Goal: Task Accomplishment & Management: Complete application form

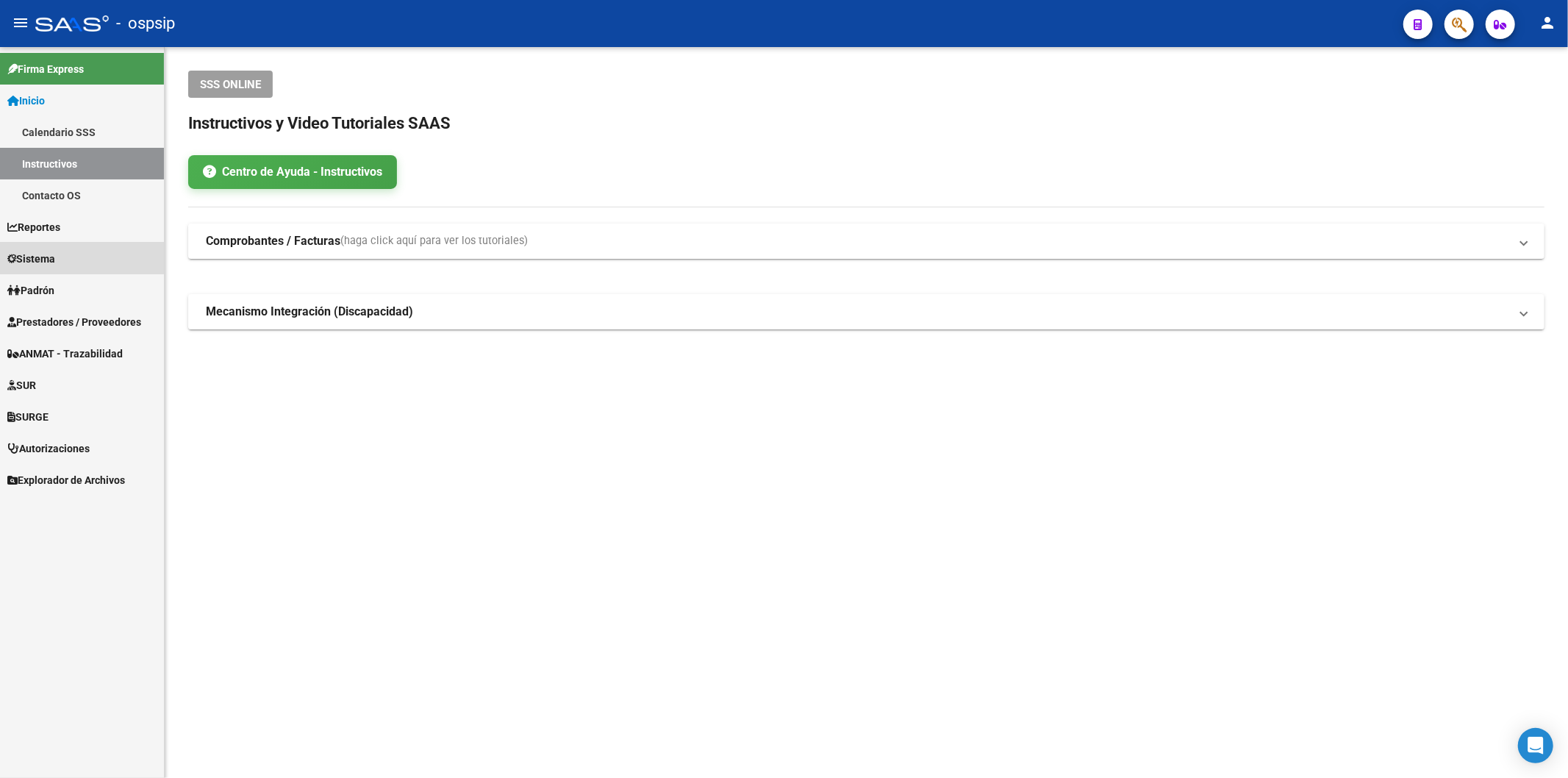
click at [53, 252] on span "Sistema" at bounding box center [31, 258] width 48 height 16
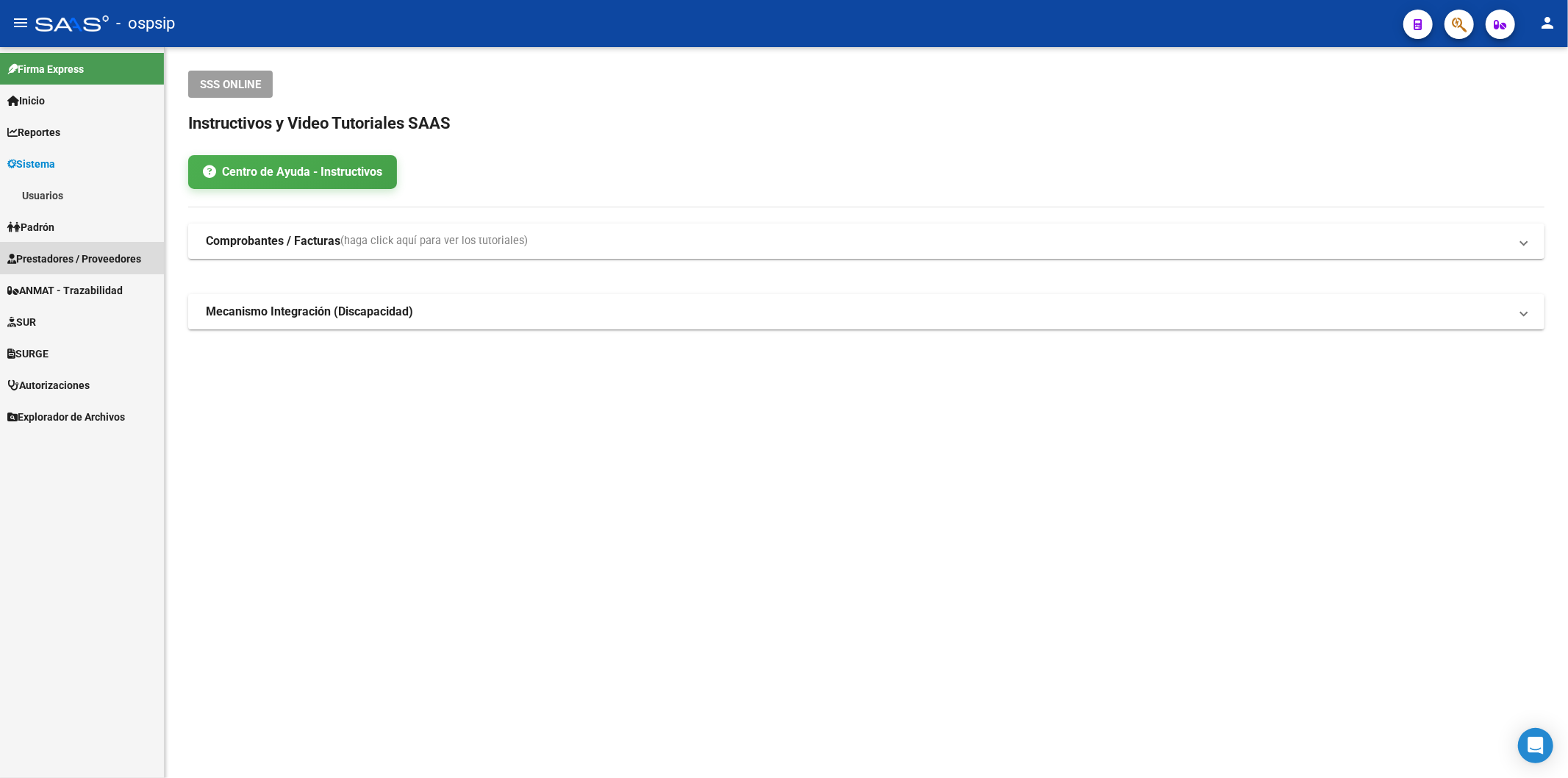
click at [60, 253] on span "Prestadores / Proveedores" at bounding box center [74, 258] width 134 height 16
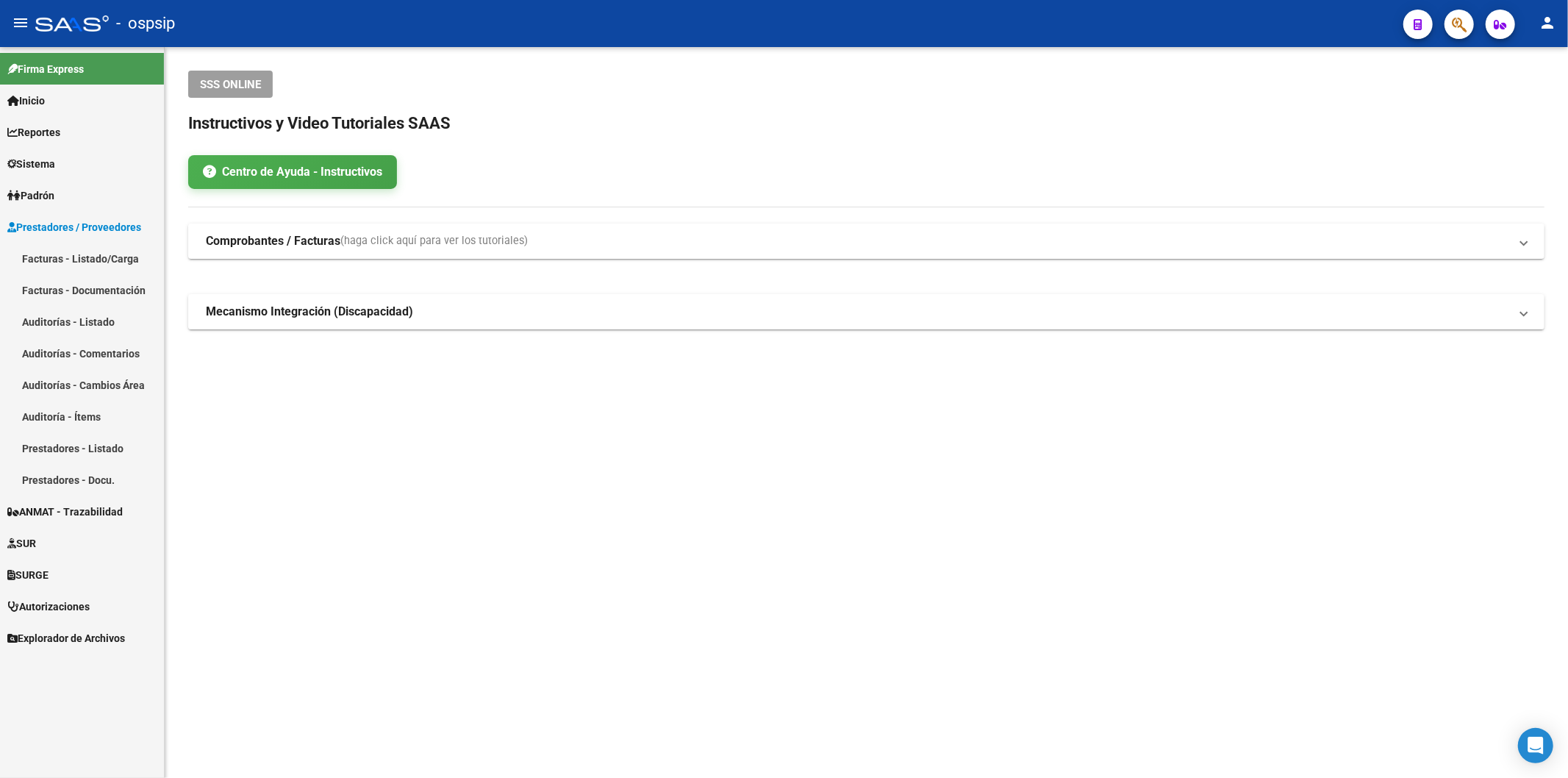
click at [70, 259] on link "Facturas - Listado/Carga" at bounding box center [81, 258] width 164 height 32
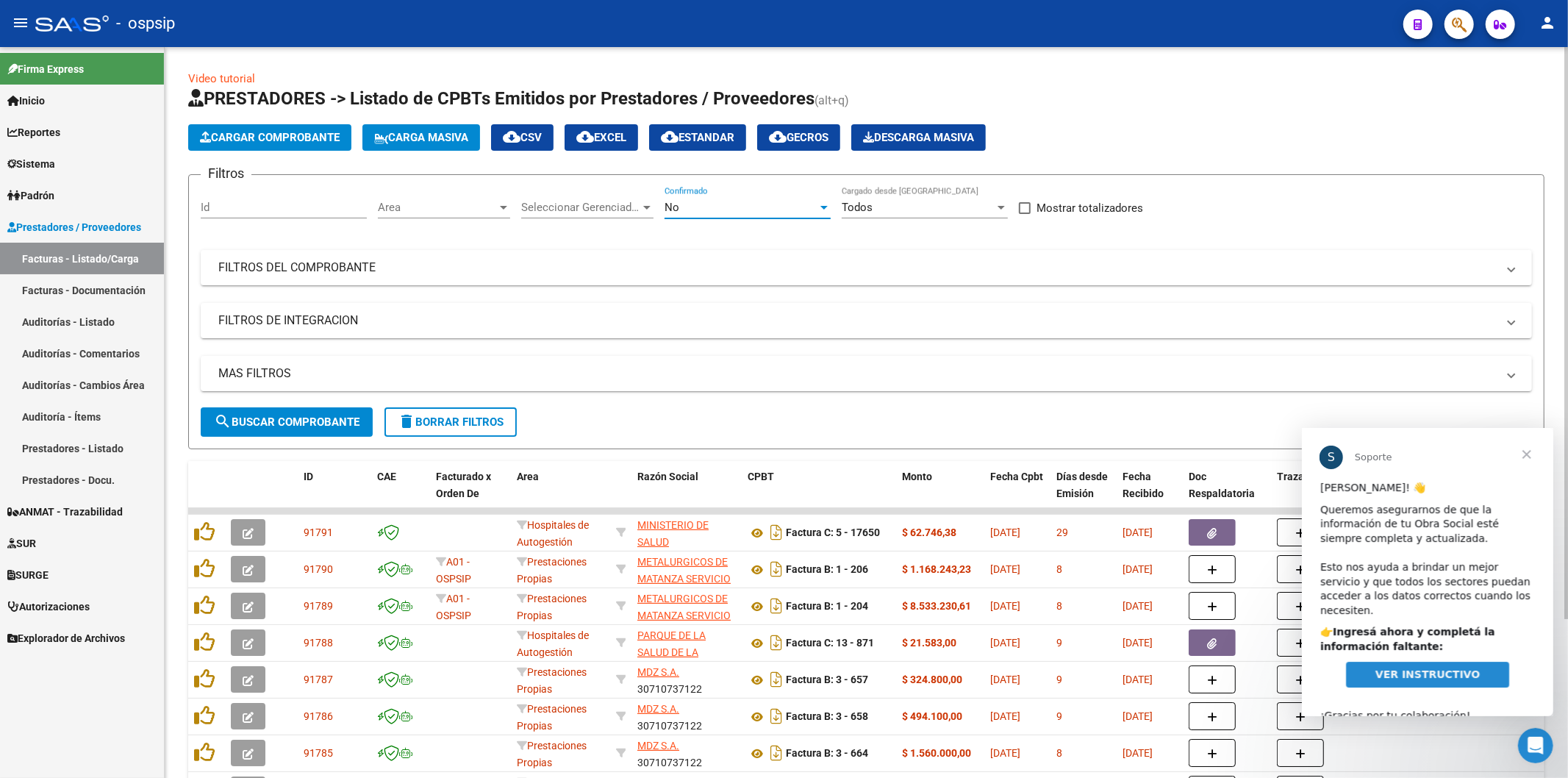
click at [678, 206] on span "No" at bounding box center [672, 208] width 15 height 13
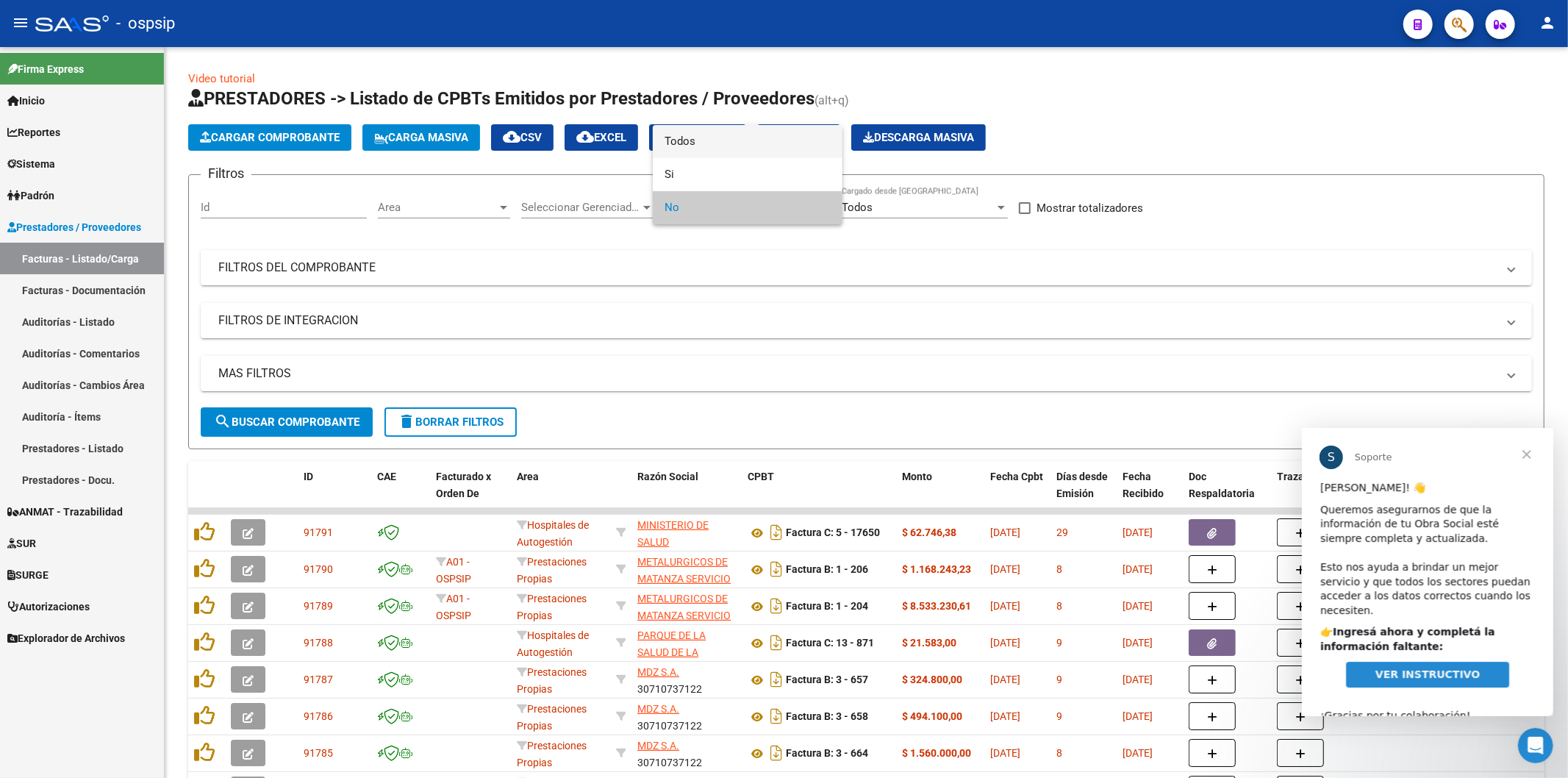
click at [697, 138] on span "Todos" at bounding box center [748, 141] width 166 height 33
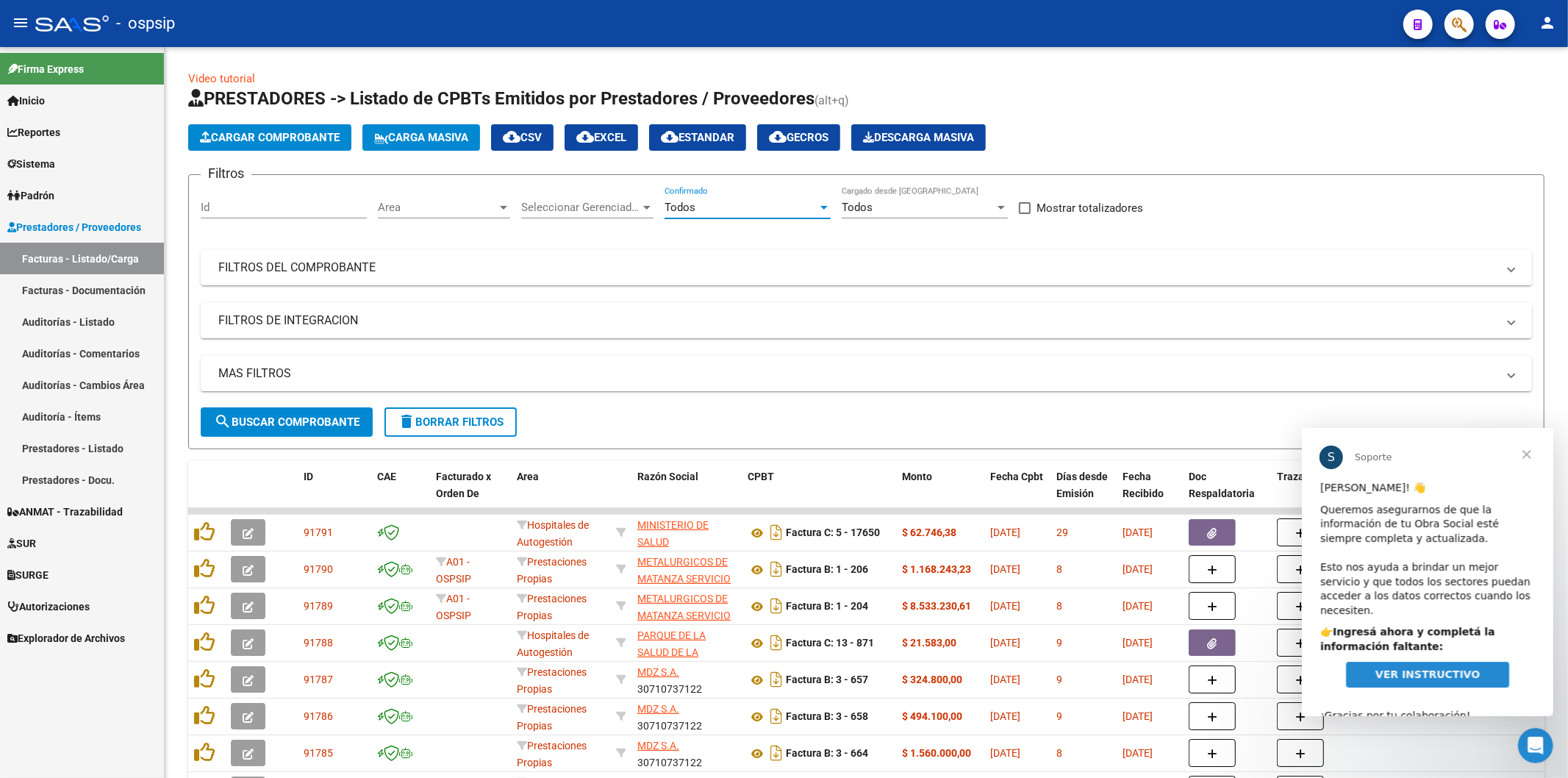
scroll to position [19, 0]
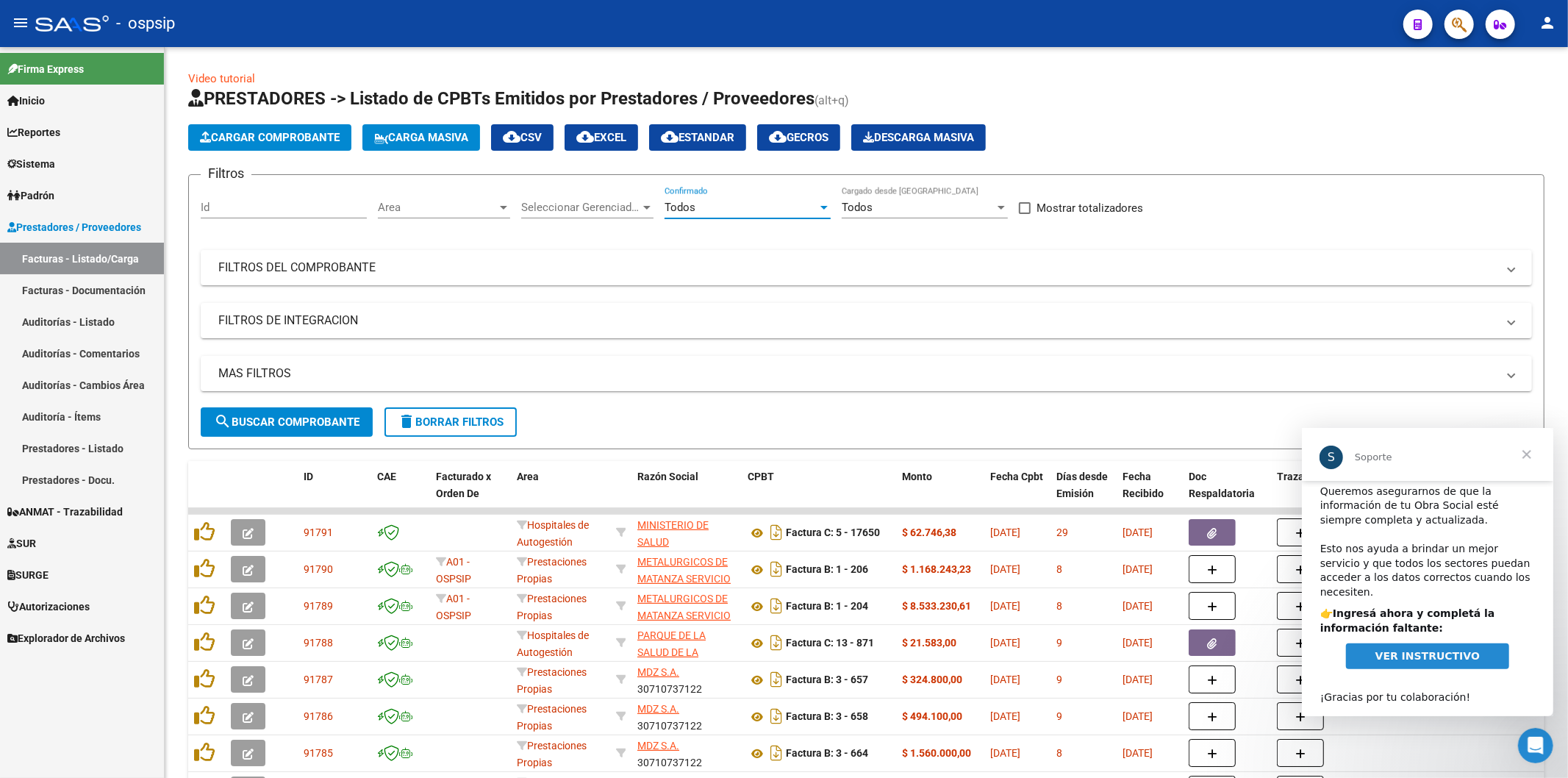
click at [1530, 450] on span "Cerrar" at bounding box center [1526, 454] width 53 height 53
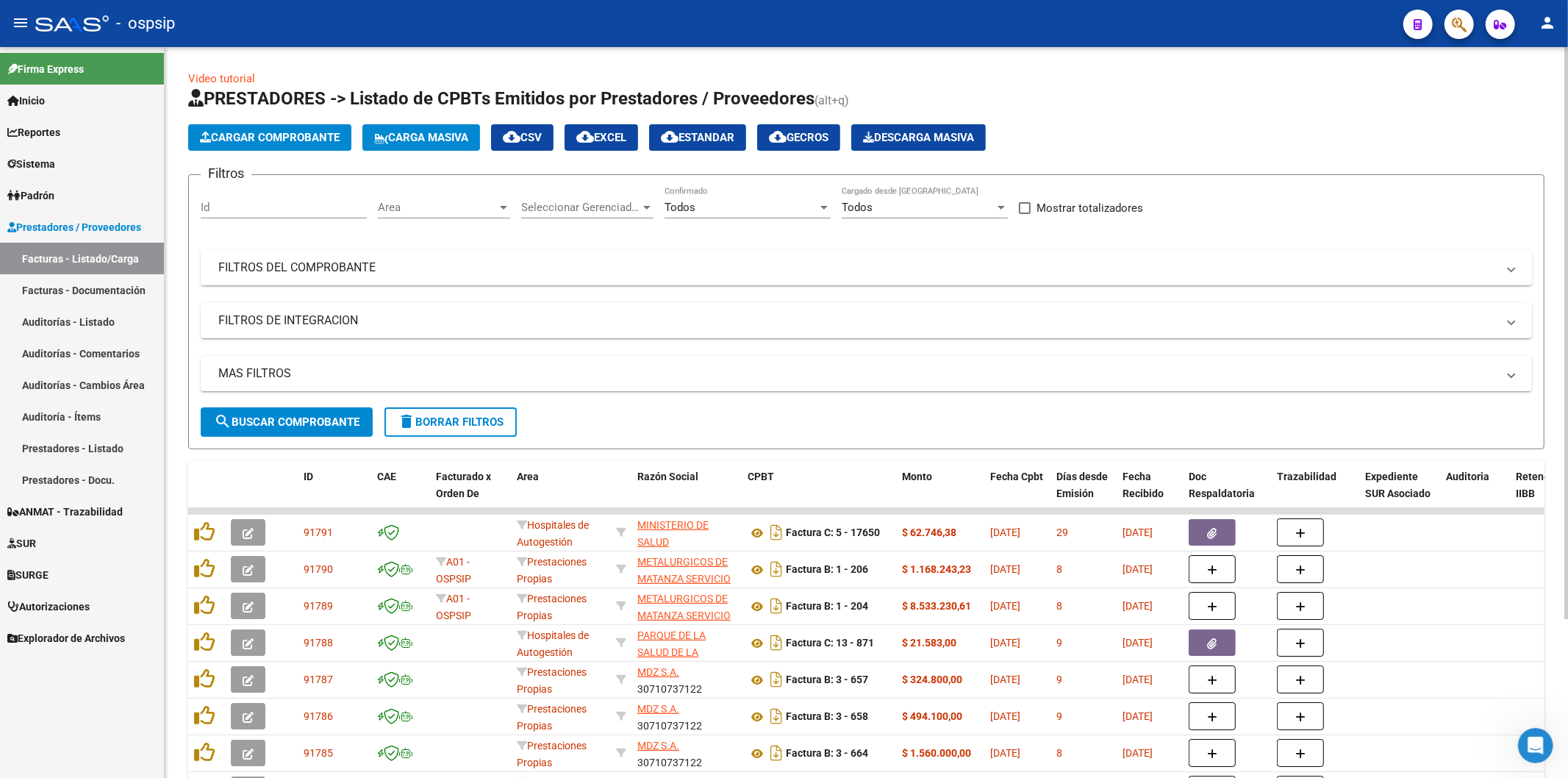
click at [378, 266] on mat-panel-title "FILTROS DEL COMPROBANTE" at bounding box center [856, 267] width 1278 height 16
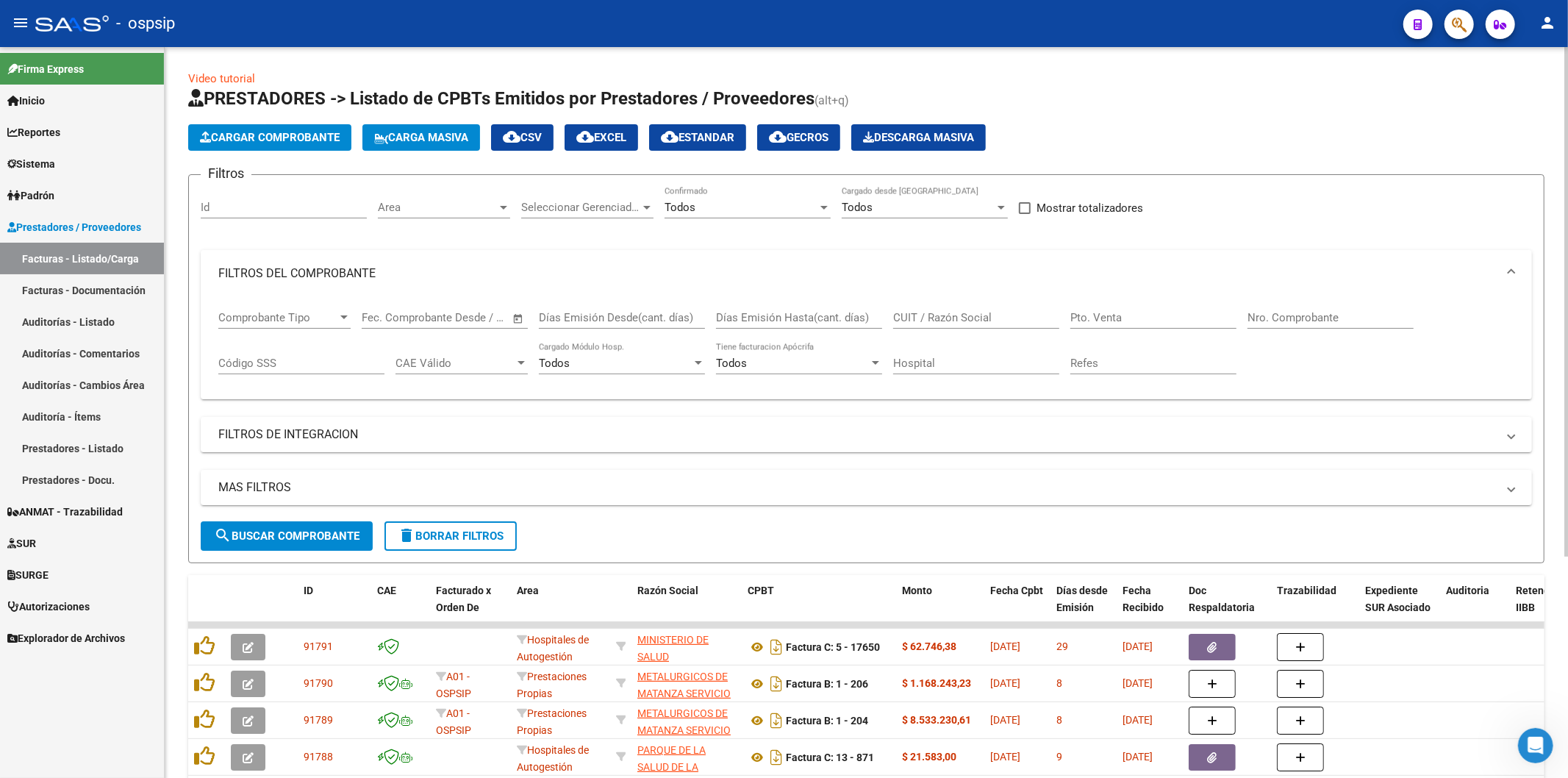
click at [1244, 320] on div "Comprobante Tipo Comprobante Tipo Fecha inicio – Fecha fin Fec. Comprobante Des…" at bounding box center [866, 342] width 1296 height 91
click at [1251, 322] on input "Nro. Comprobante" at bounding box center [1331, 318] width 166 height 13
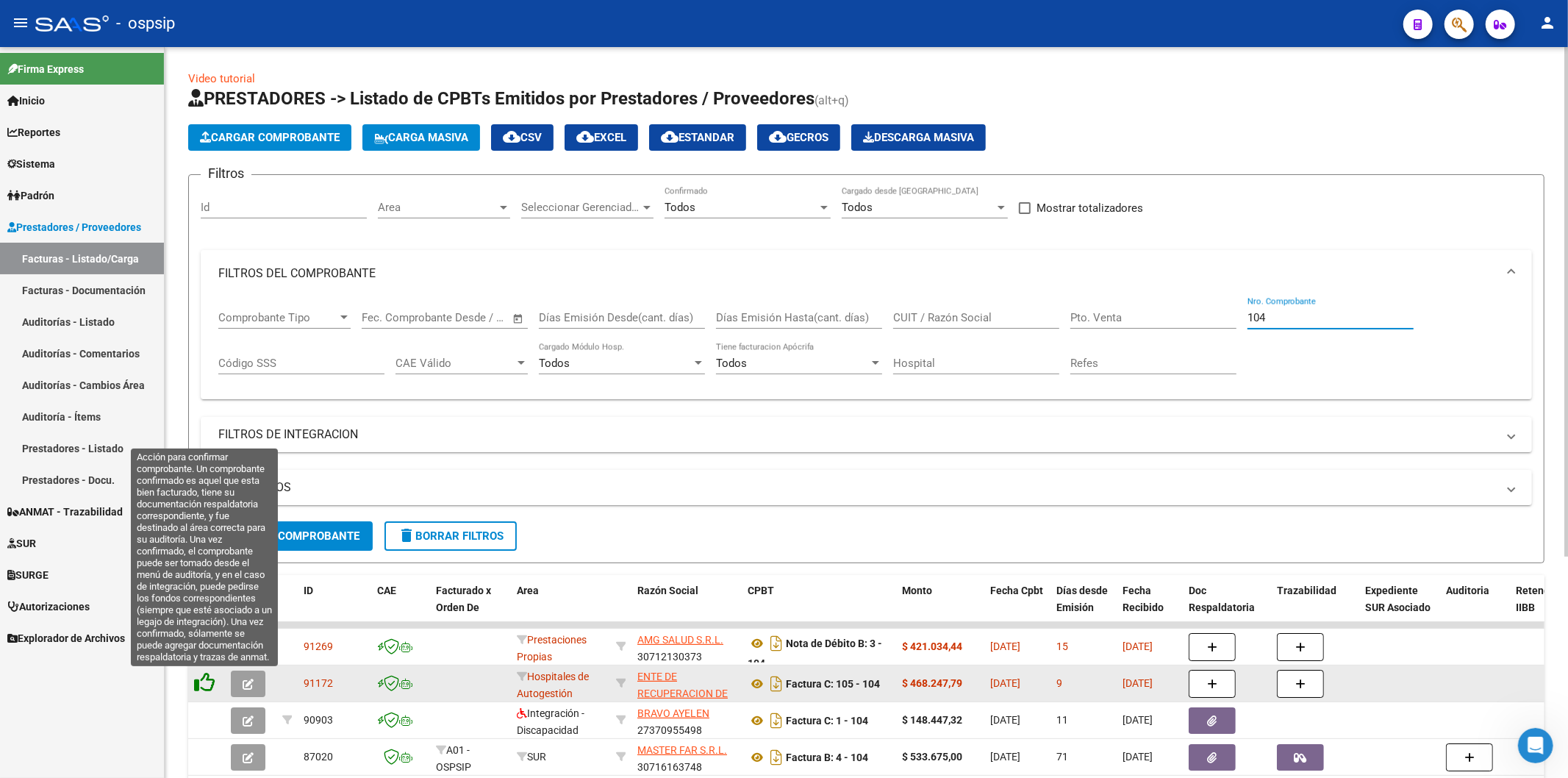
click at [211, 680] on icon at bounding box center [205, 683] width 21 height 21
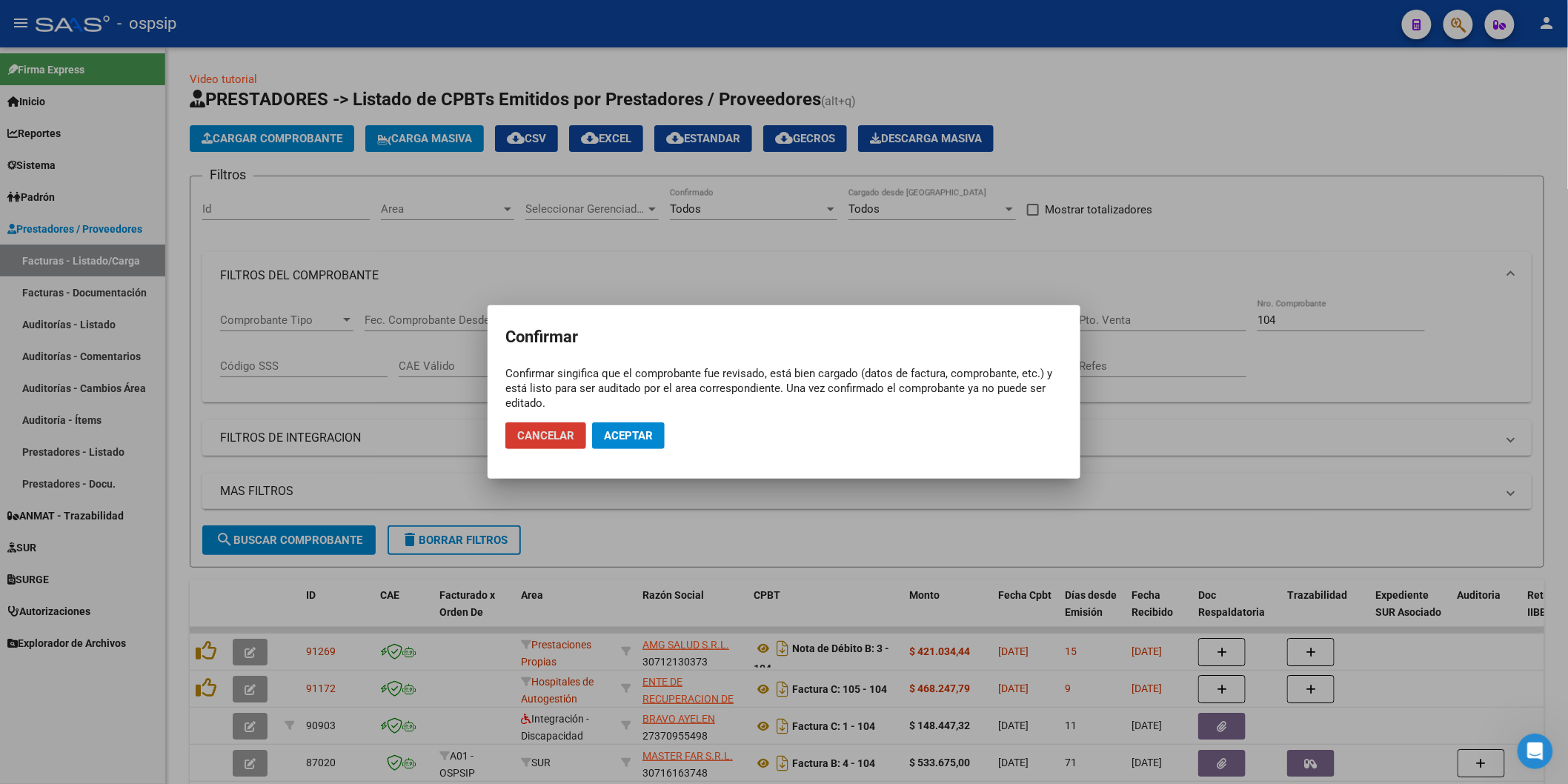
click at [612, 423] on button "Aceptar" at bounding box center [628, 435] width 73 height 26
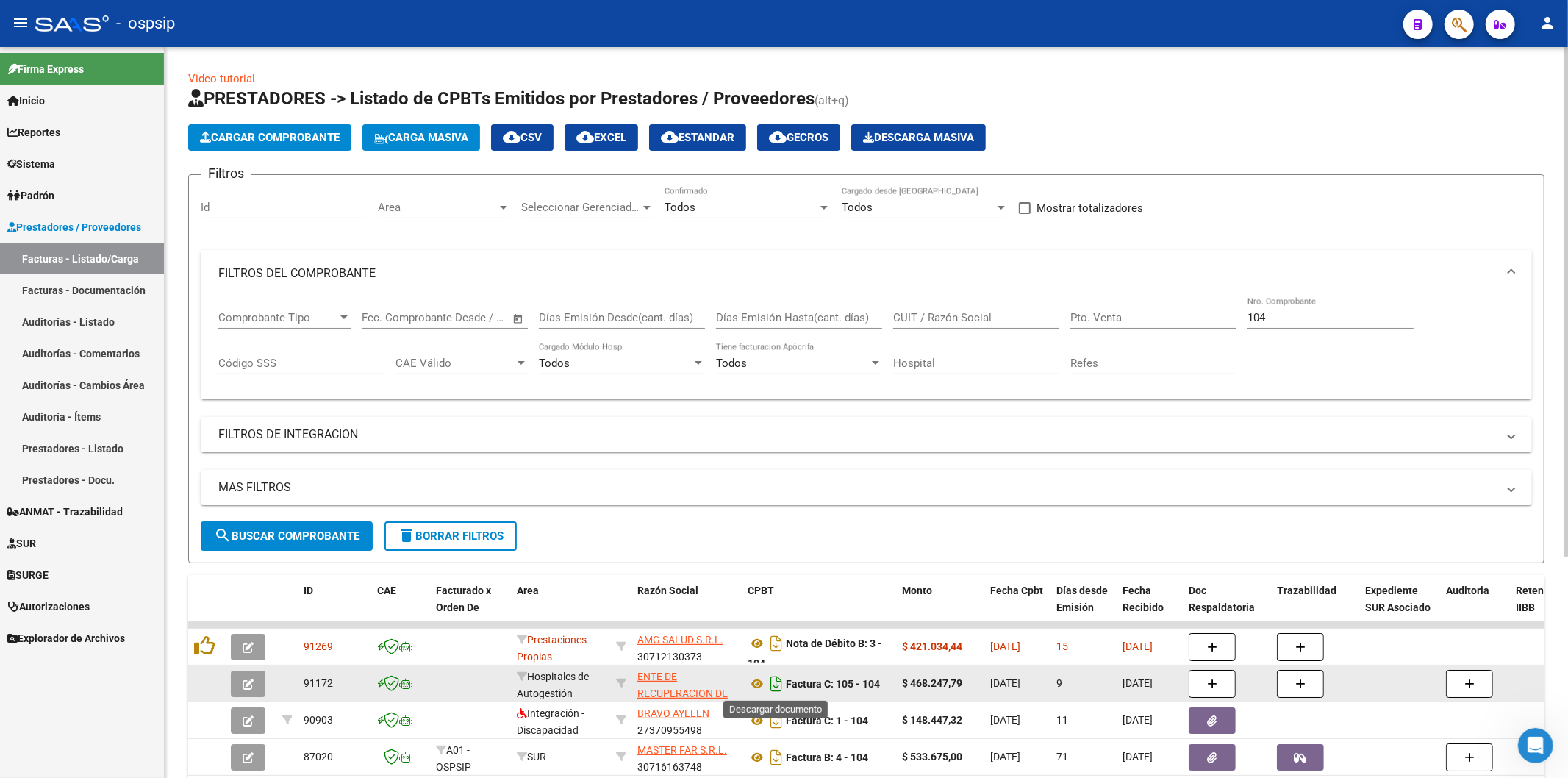
click at [771, 677] on icon "Descargar documento" at bounding box center [776, 684] width 19 height 23
click at [1305, 313] on input "104" at bounding box center [1331, 318] width 166 height 13
type input "1"
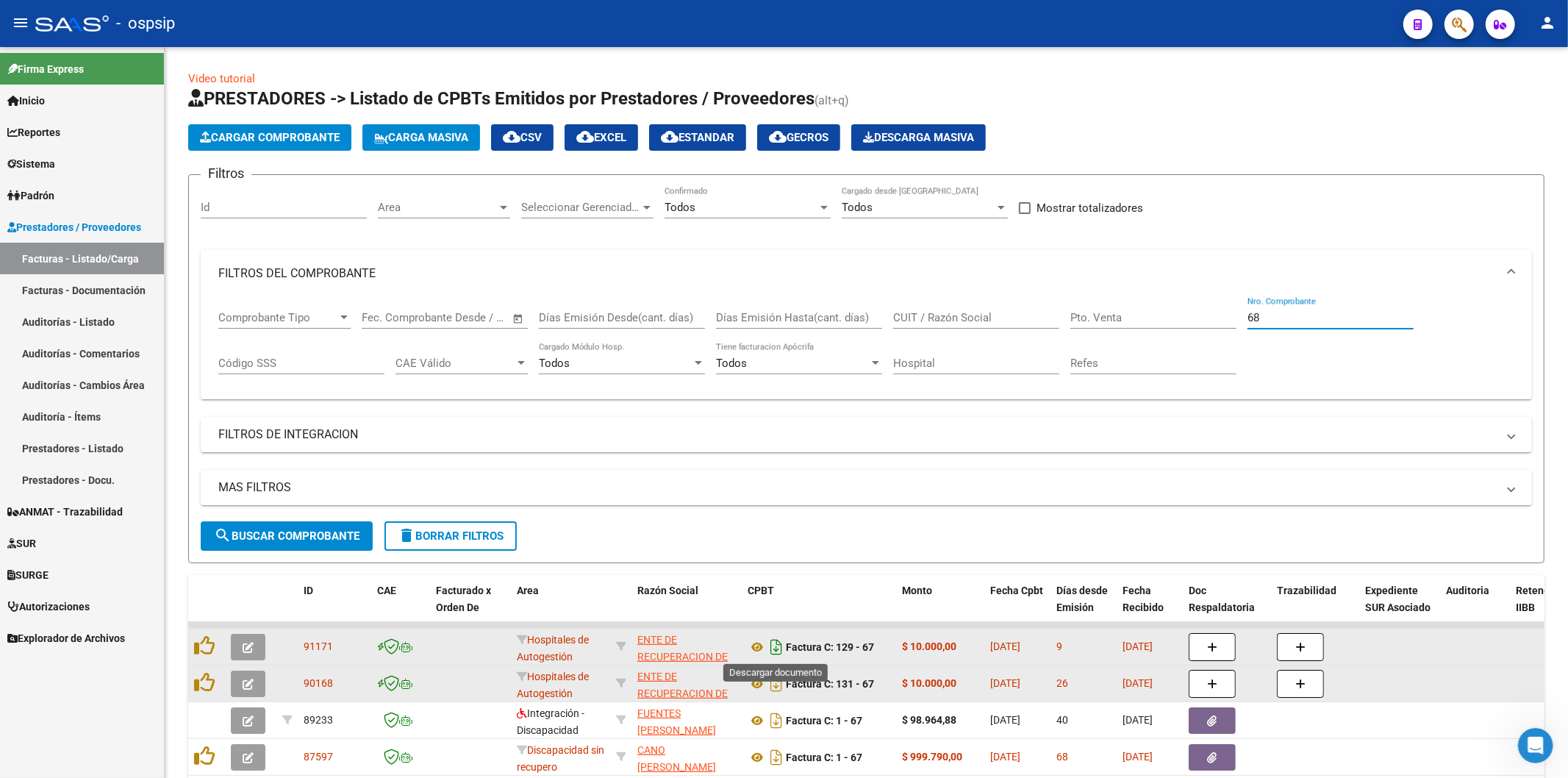
type input "68"
click at [778, 644] on icon "Descargar documento" at bounding box center [776, 646] width 19 height 23
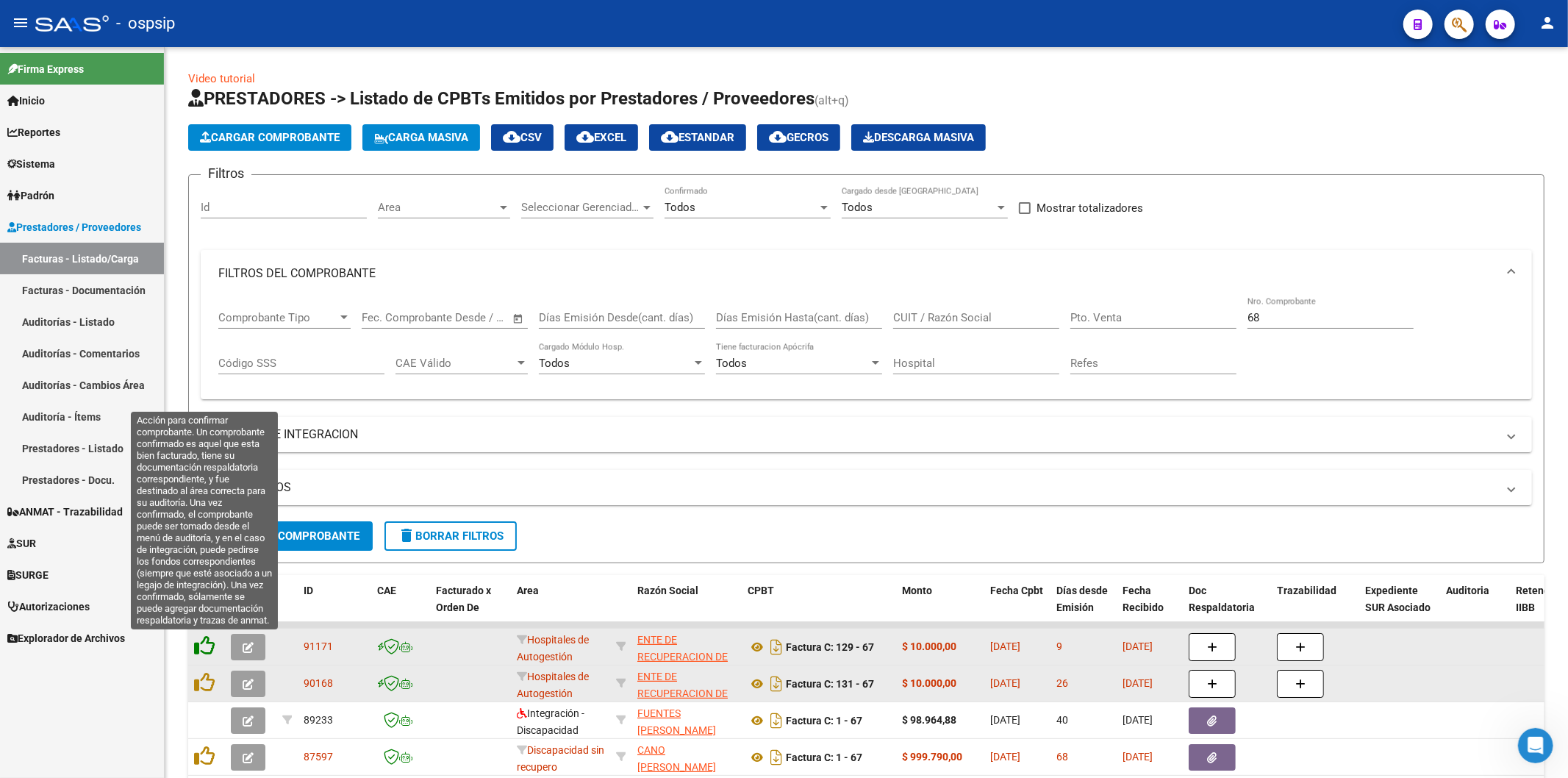
click at [211, 644] on icon at bounding box center [205, 645] width 21 height 21
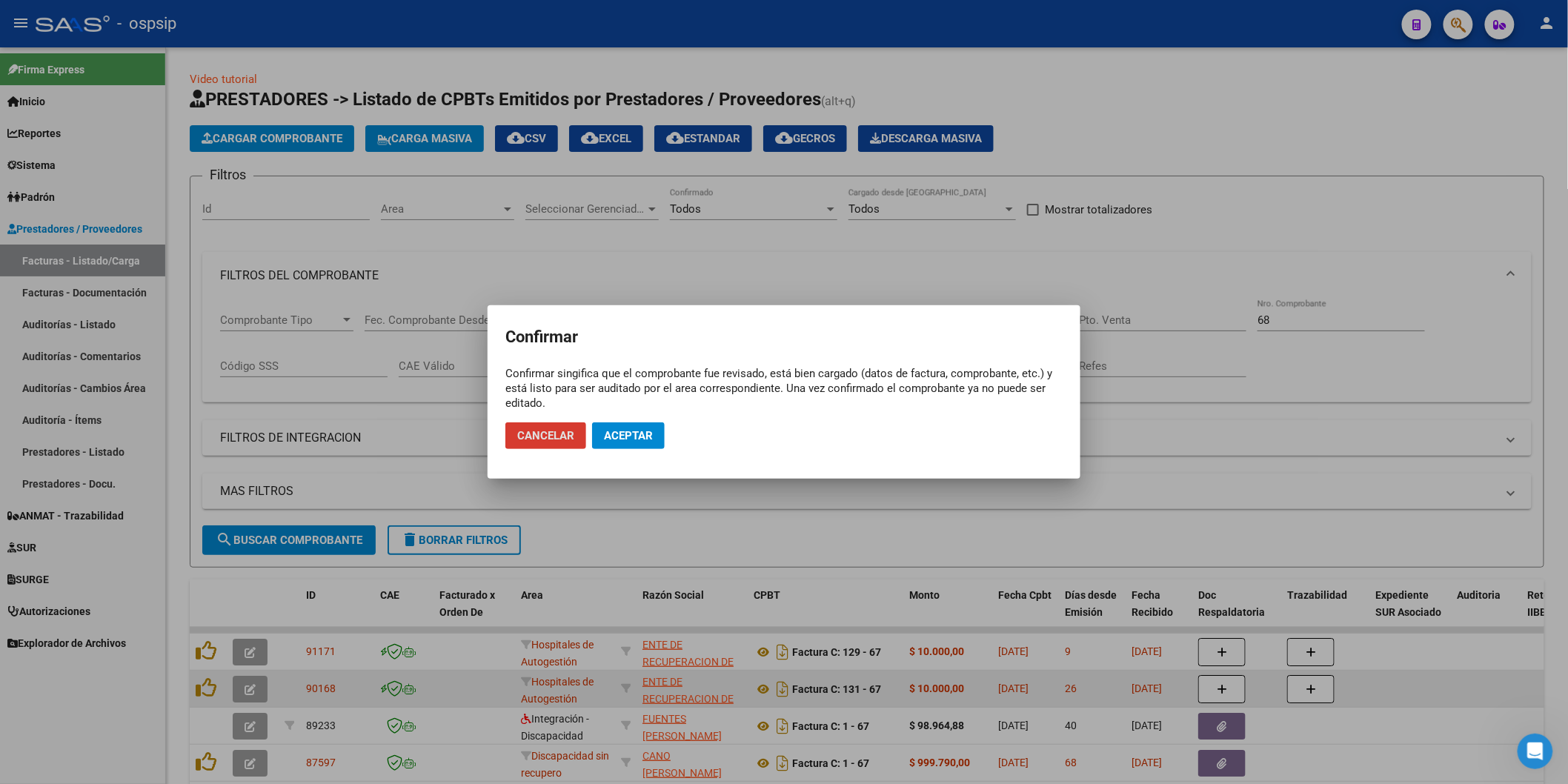
click at [643, 433] on span "Aceptar" at bounding box center [629, 435] width 49 height 13
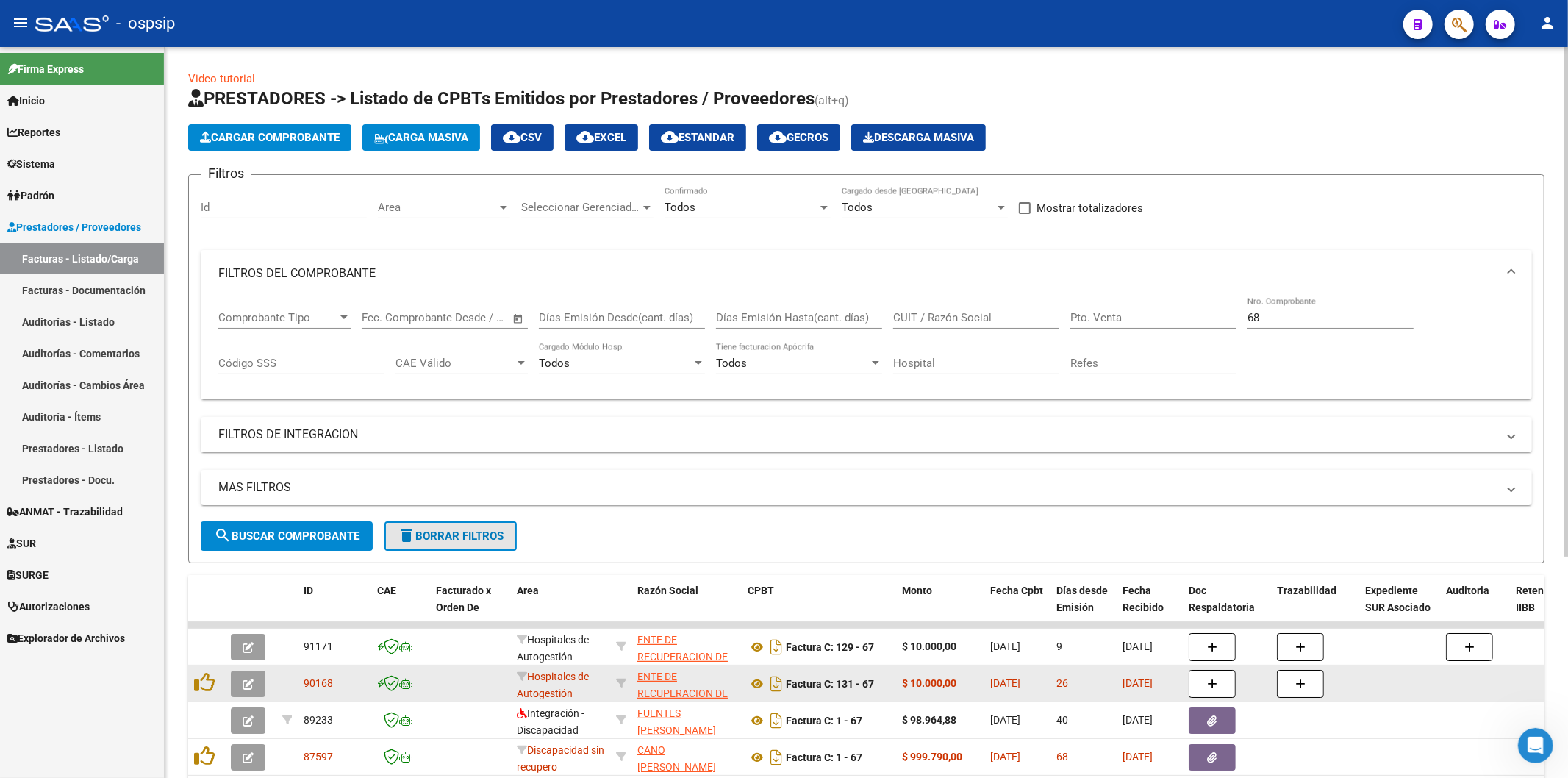
click at [417, 542] on button "delete Borrar Filtros" at bounding box center [451, 535] width 133 height 29
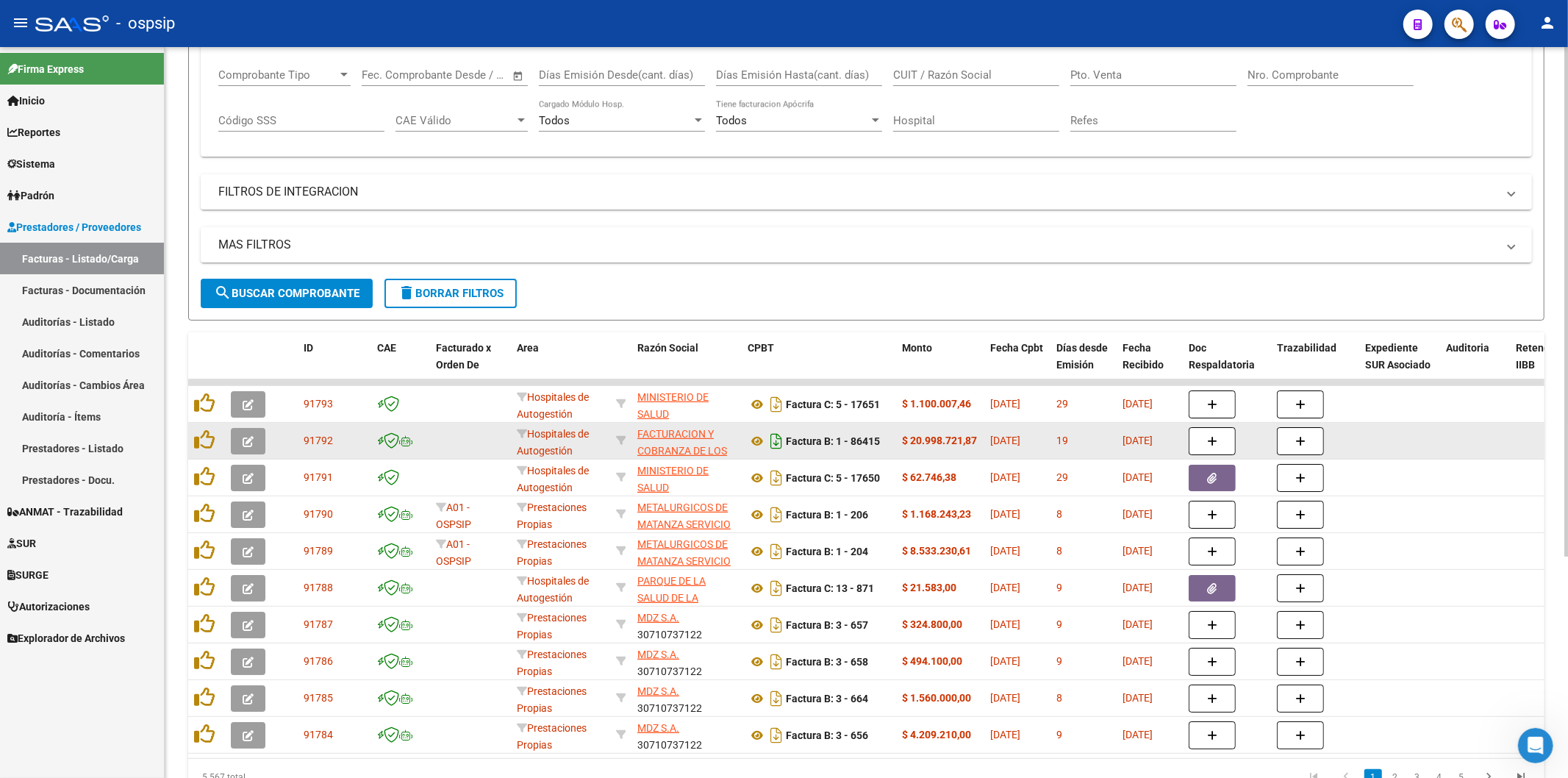
scroll to position [245, 0]
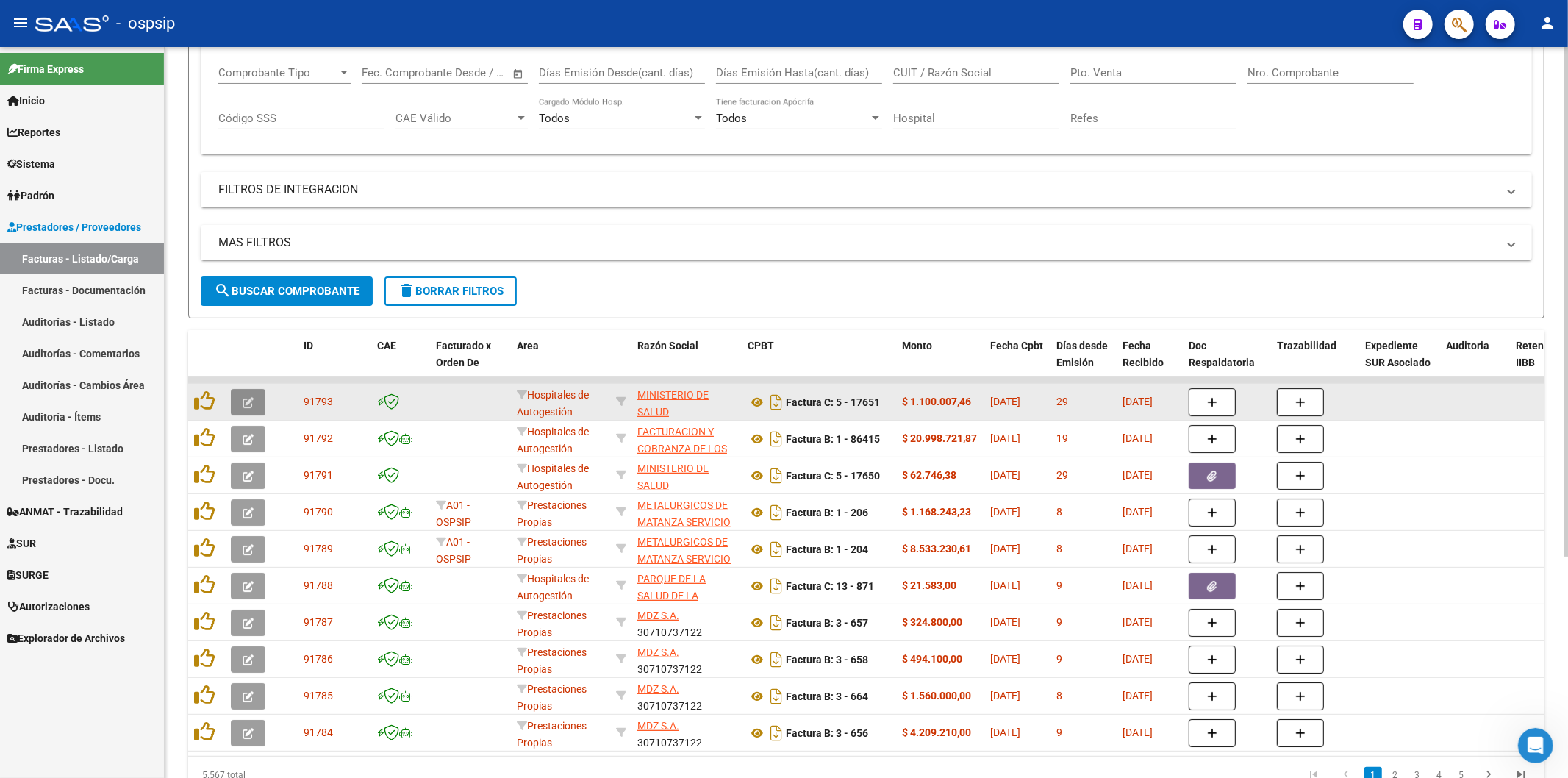
click at [238, 402] on button "button" at bounding box center [248, 402] width 35 height 26
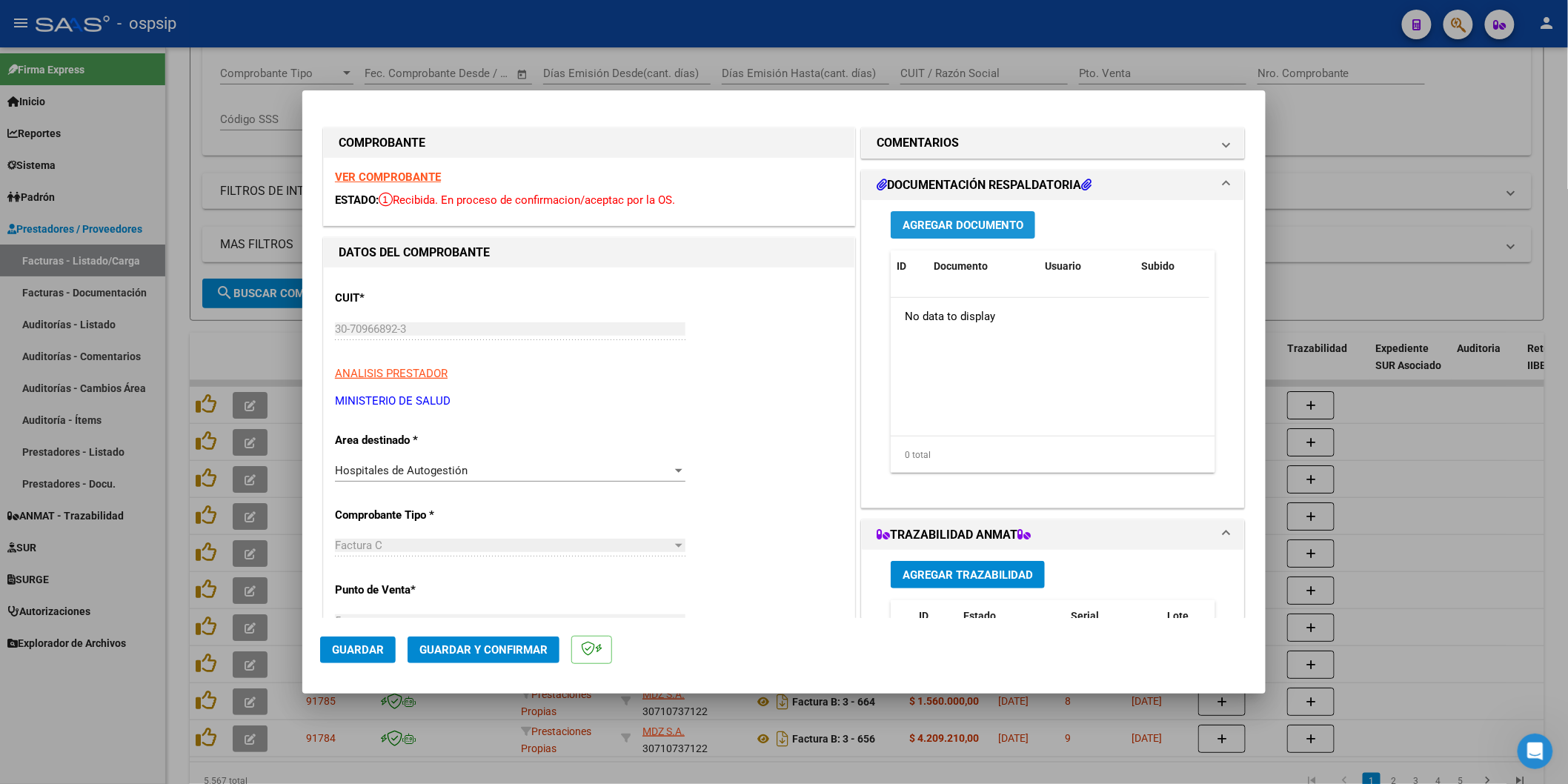
click at [956, 227] on span "Agregar Documento" at bounding box center [963, 225] width 121 height 13
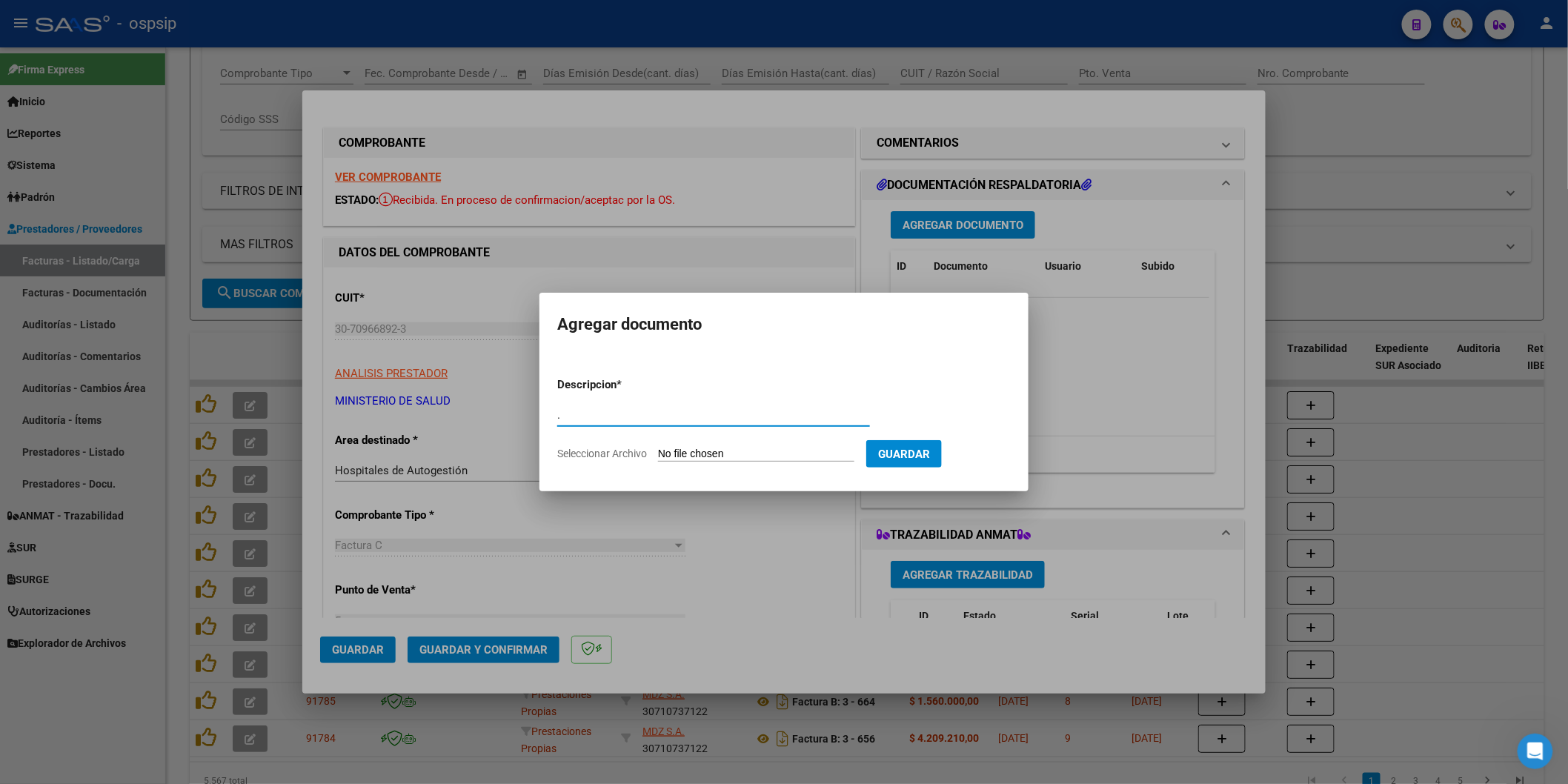
type input "."
click at [741, 452] on input "Seleccionar Archivo" at bounding box center [756, 454] width 196 height 14
type input "C:\fakepath\OSPSIP [DATE] (119708)-20251015T143051Z-1-001.zip"
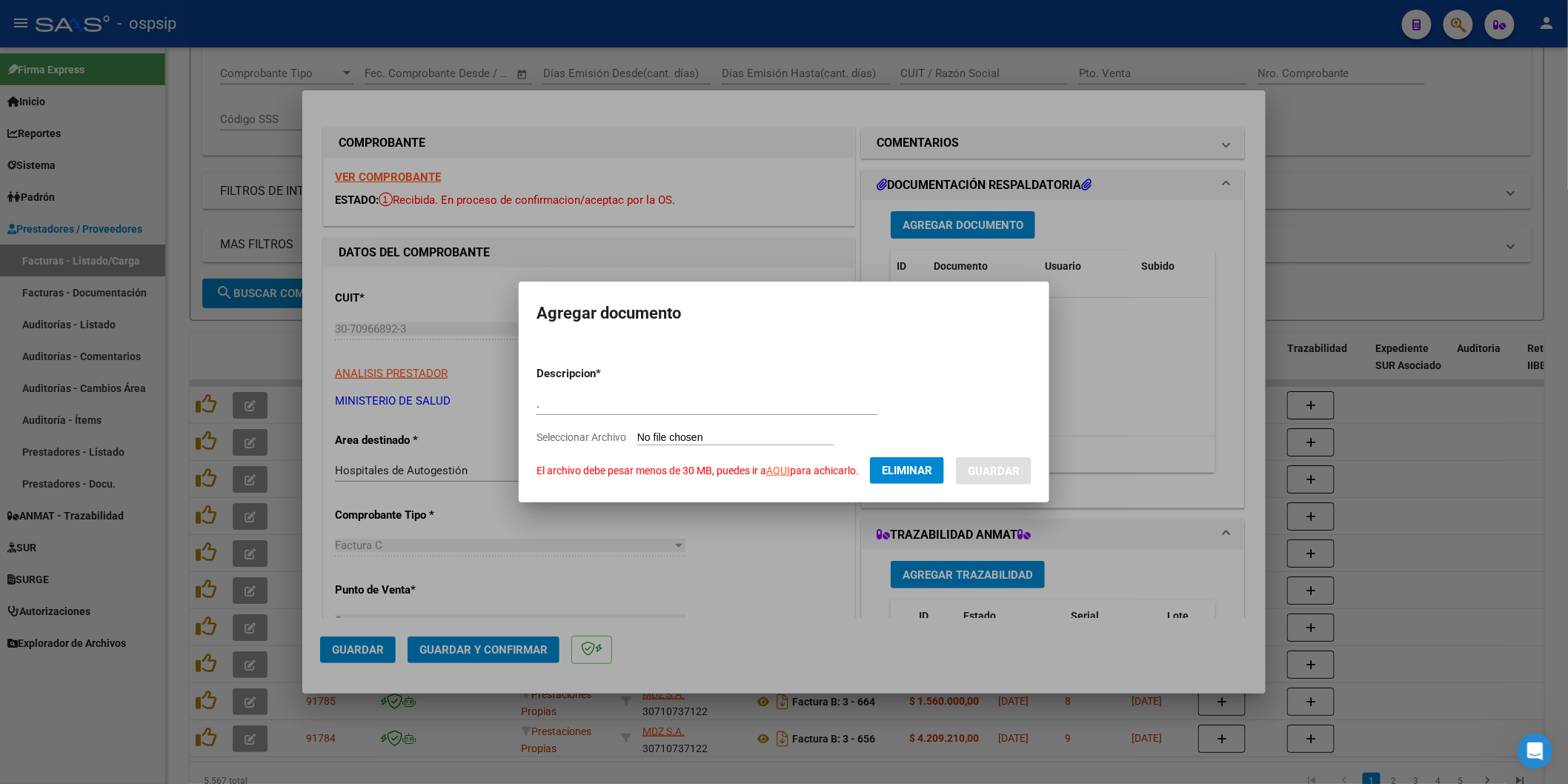
click at [932, 467] on span "Eliminar" at bounding box center [906, 470] width 50 height 13
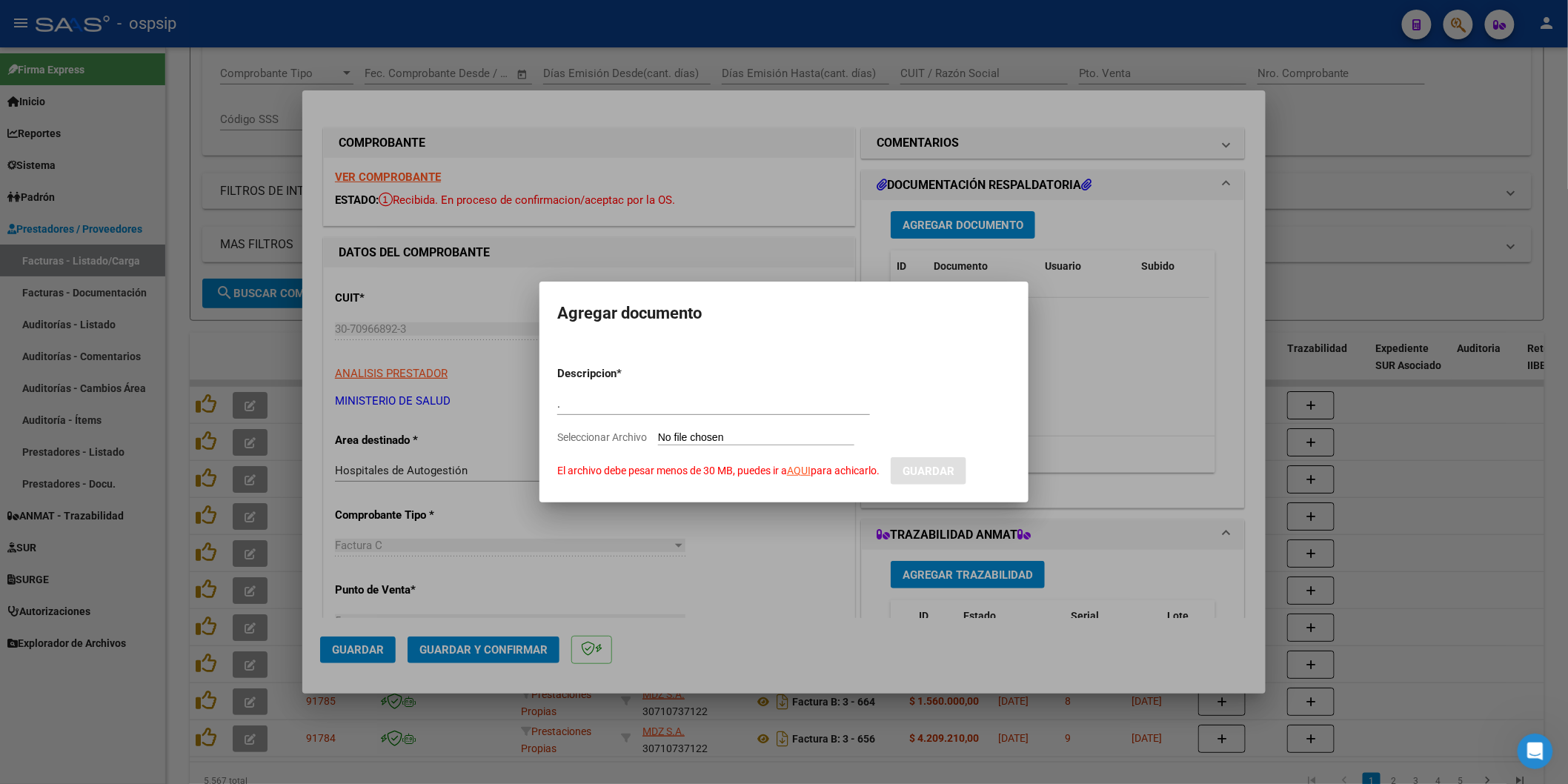
click at [867, 388] on form "Descripcion * . Escriba aquí una descripcion Seleccionar Archivo El archivo deb…" at bounding box center [783, 419] width 453 height 130
click at [690, 366] on p "Descripcion *" at bounding box center [625, 374] width 137 height 17
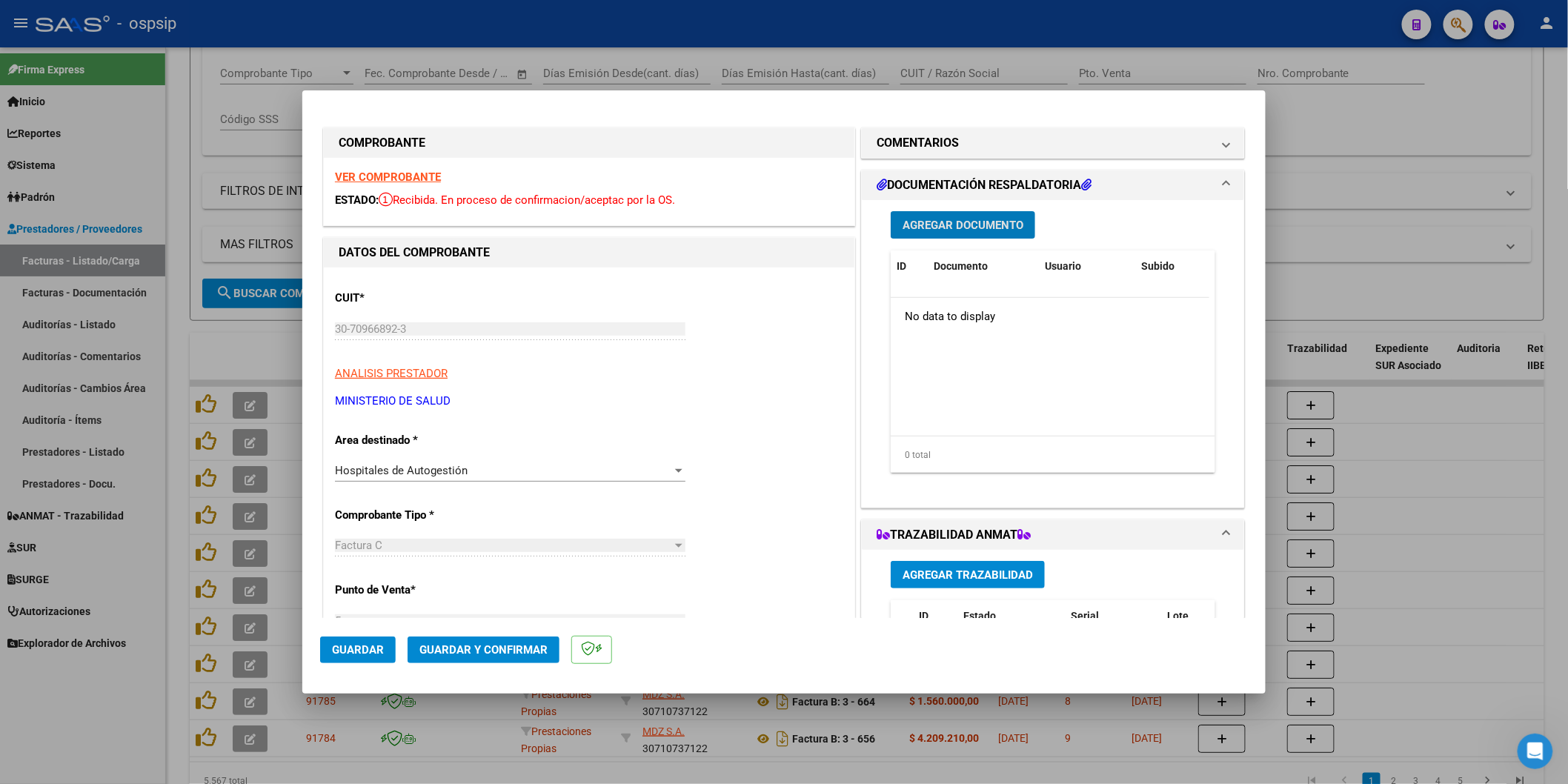
type input "$ 0,00"
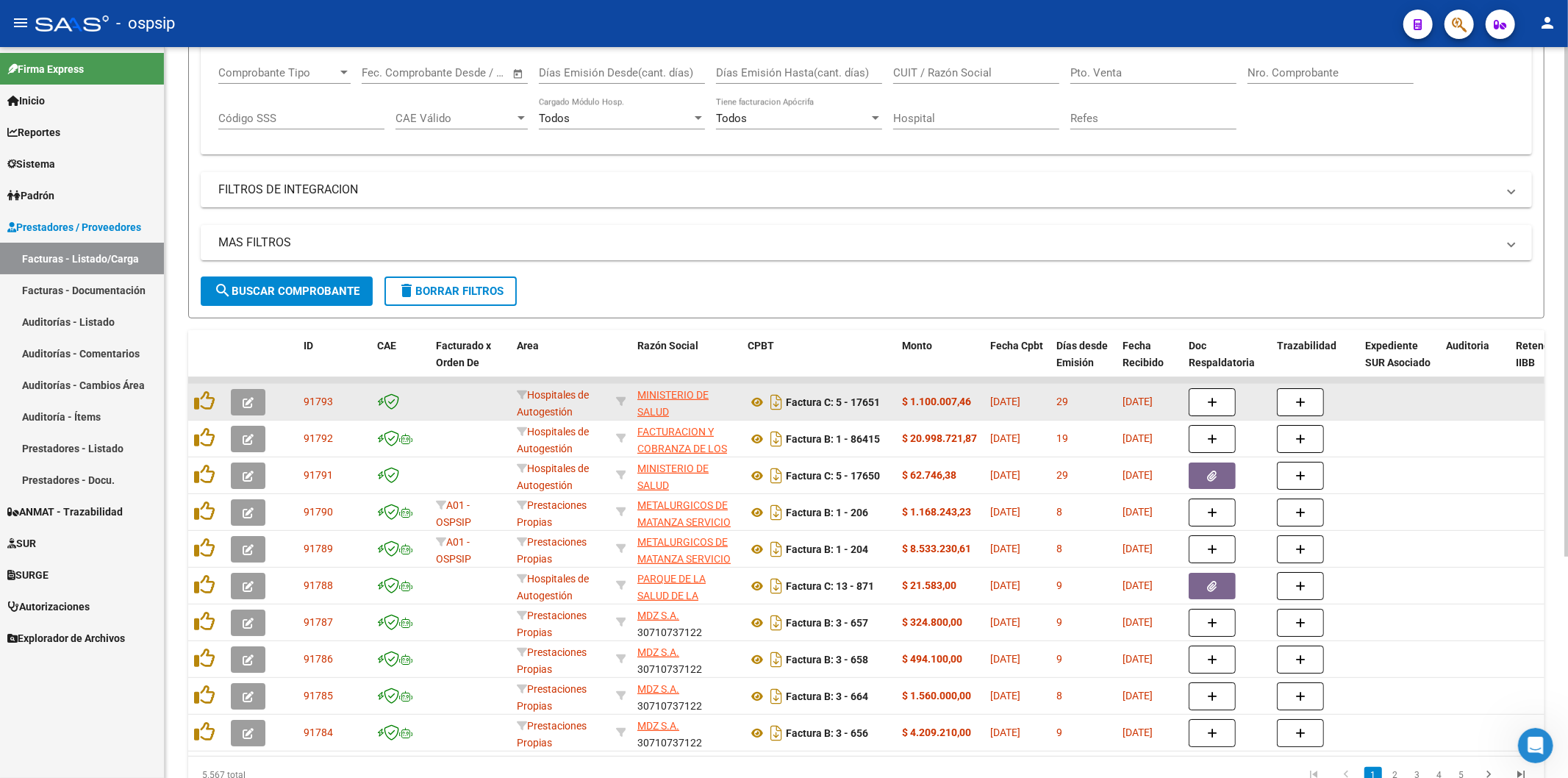
click at [250, 398] on icon "button" at bounding box center [248, 403] width 11 height 11
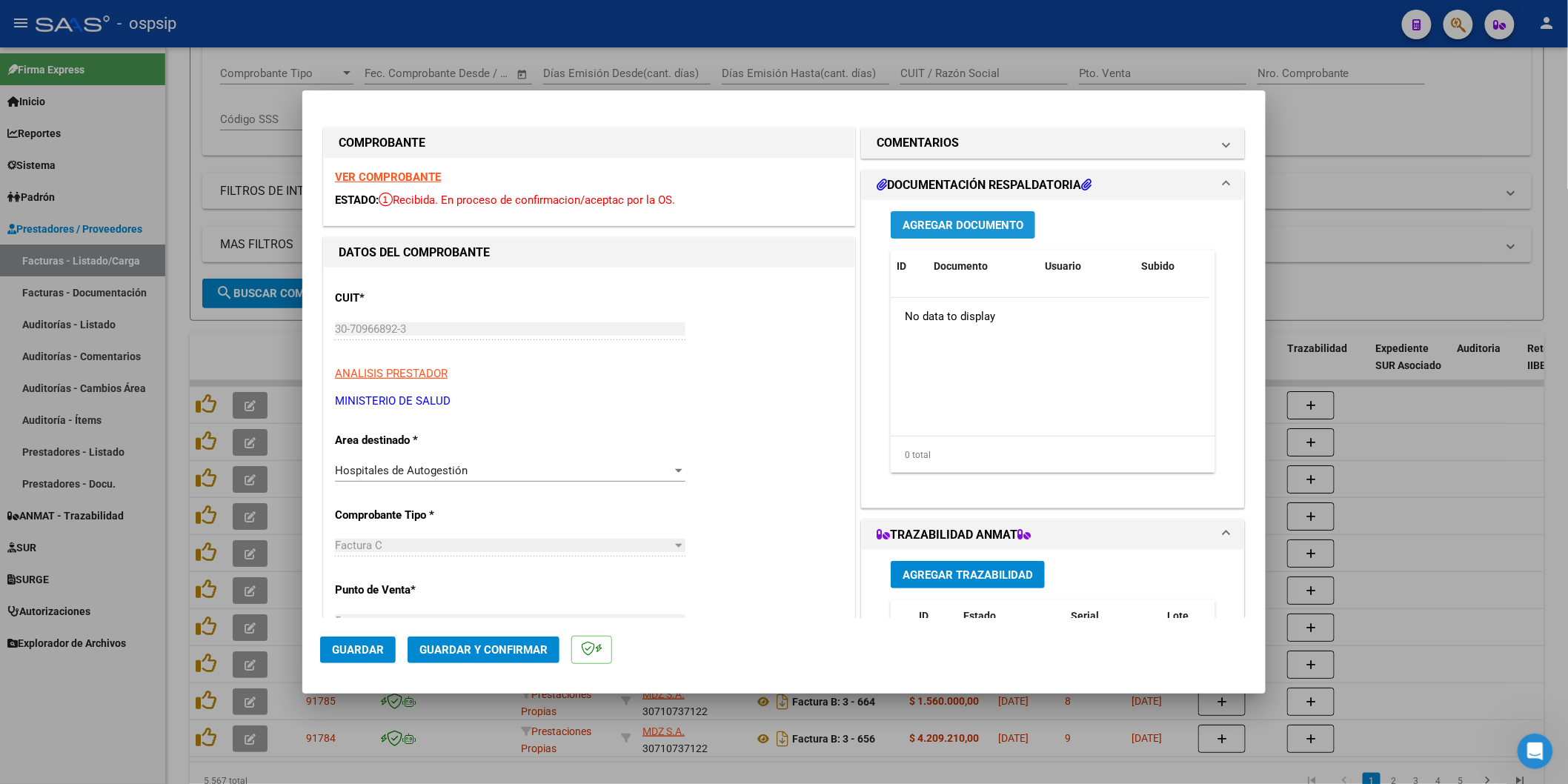
click at [968, 224] on span "Agregar Documento" at bounding box center [963, 225] width 121 height 13
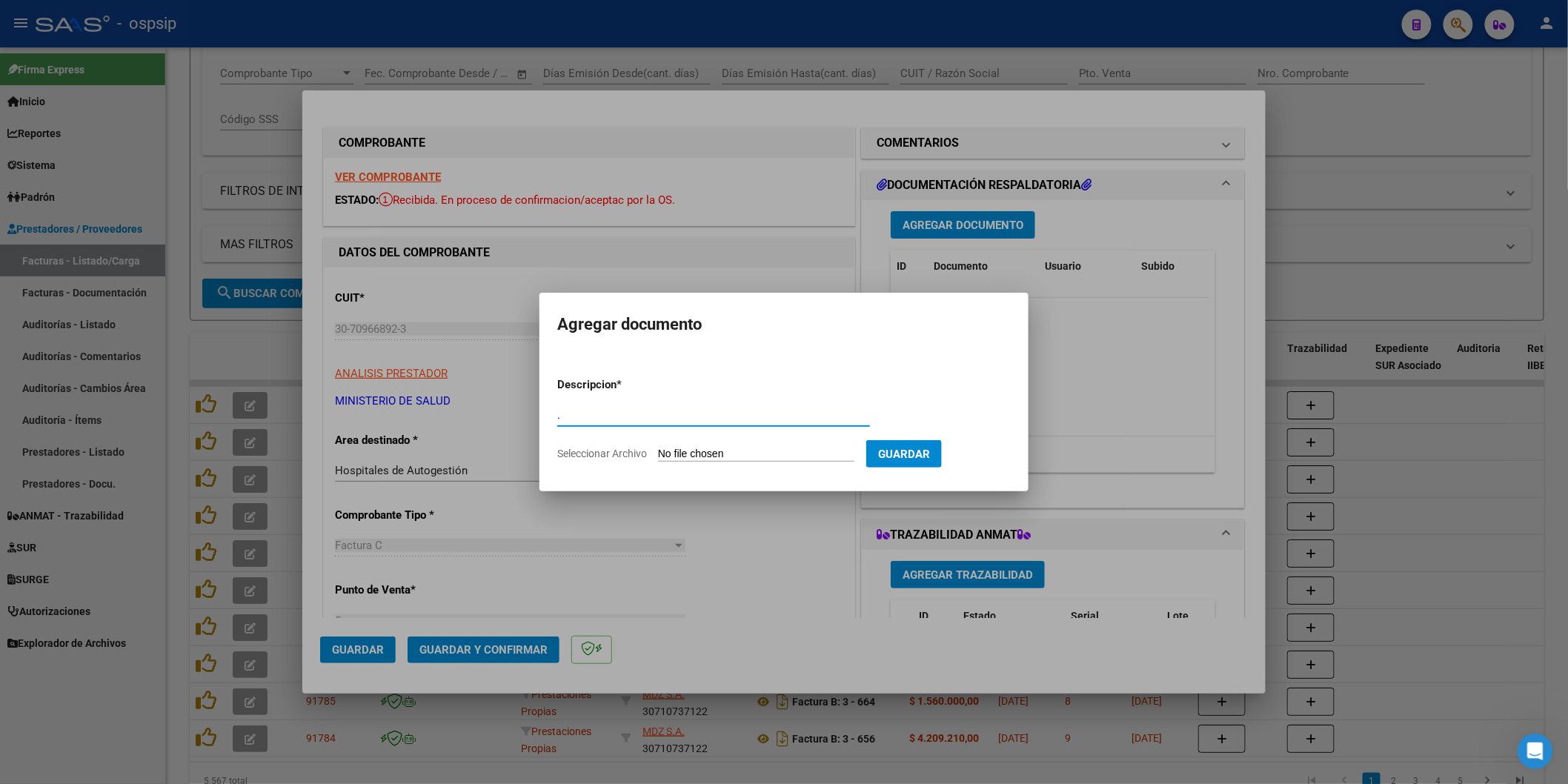
type input "."
click at [722, 452] on input "Seleccionar Archivo" at bounding box center [756, 454] width 196 height 14
click at [758, 454] on input "Seleccionar Archivo" at bounding box center [756, 454] width 196 height 14
type input "C:\fakepath\OSPSIP [DATE] (119708)-20251015T143051Z-1-001.zip"
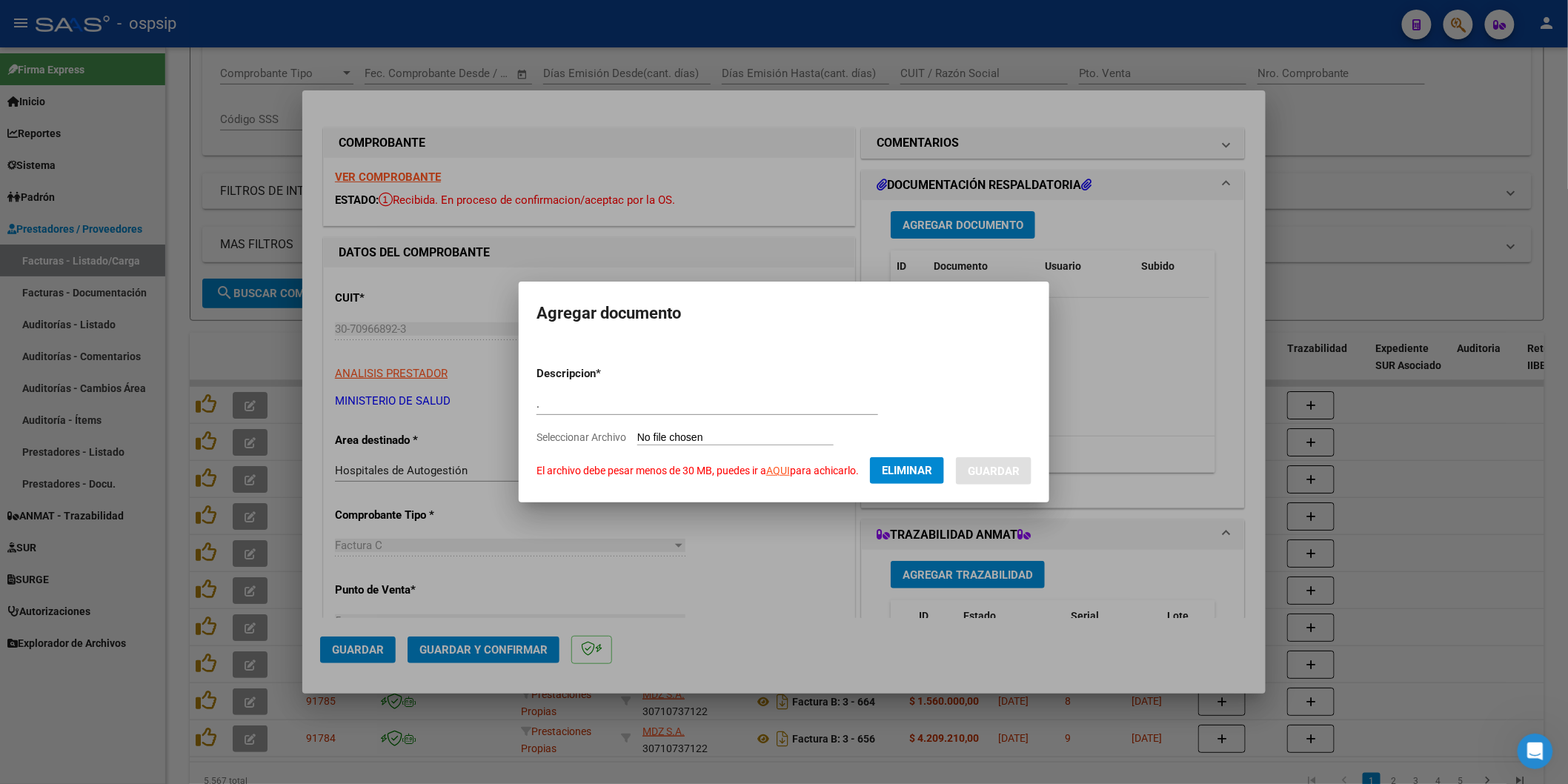
click at [926, 471] on span "Eliminar" at bounding box center [906, 470] width 50 height 13
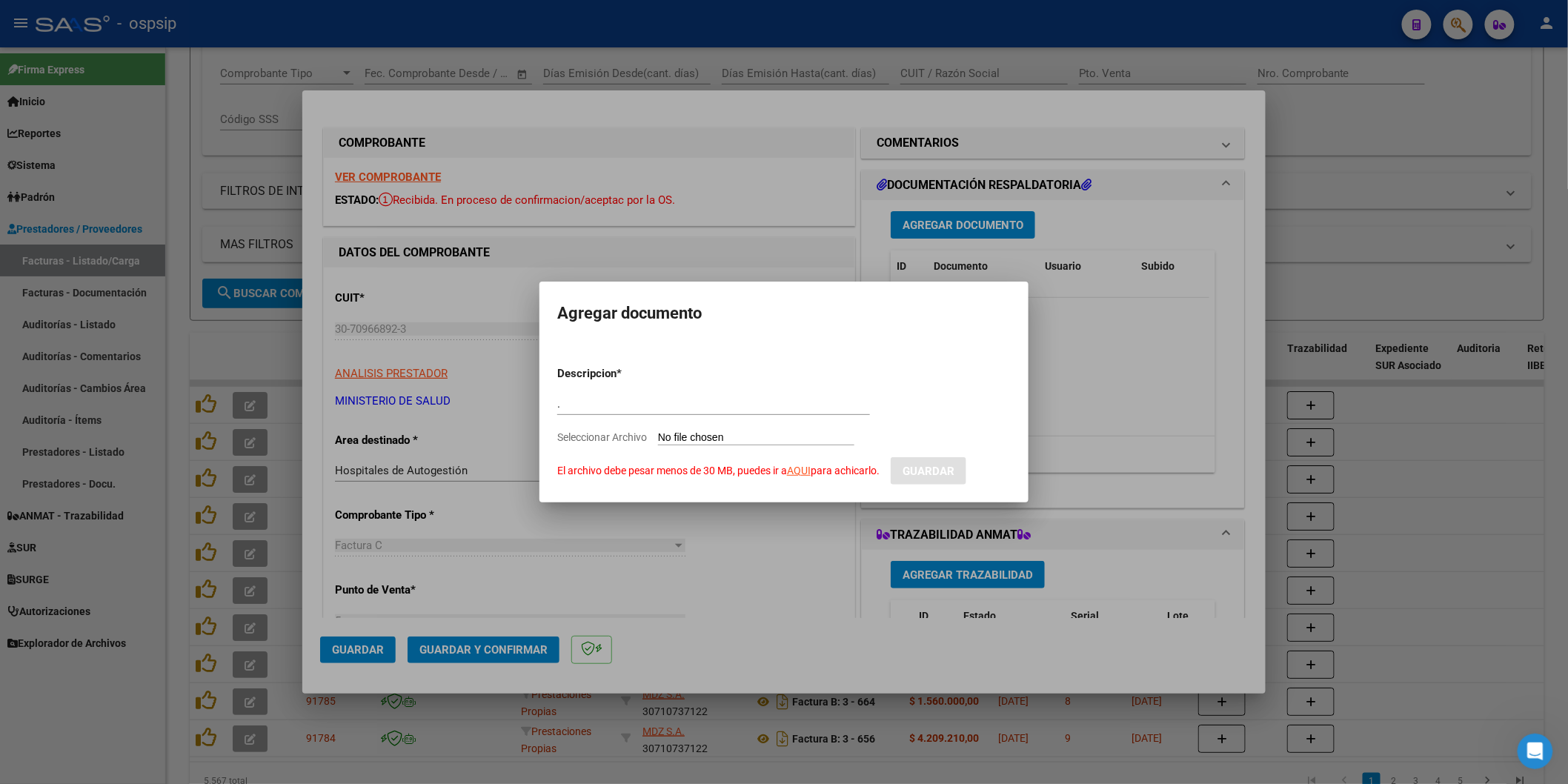
click at [707, 438] on input "Seleccionar Archivo El archivo debe pesar menos de 30 MB, puedes ir a AQUI para…" at bounding box center [756, 438] width 196 height 14
type input "C:\fakepath\Para extraer archivos.rar"
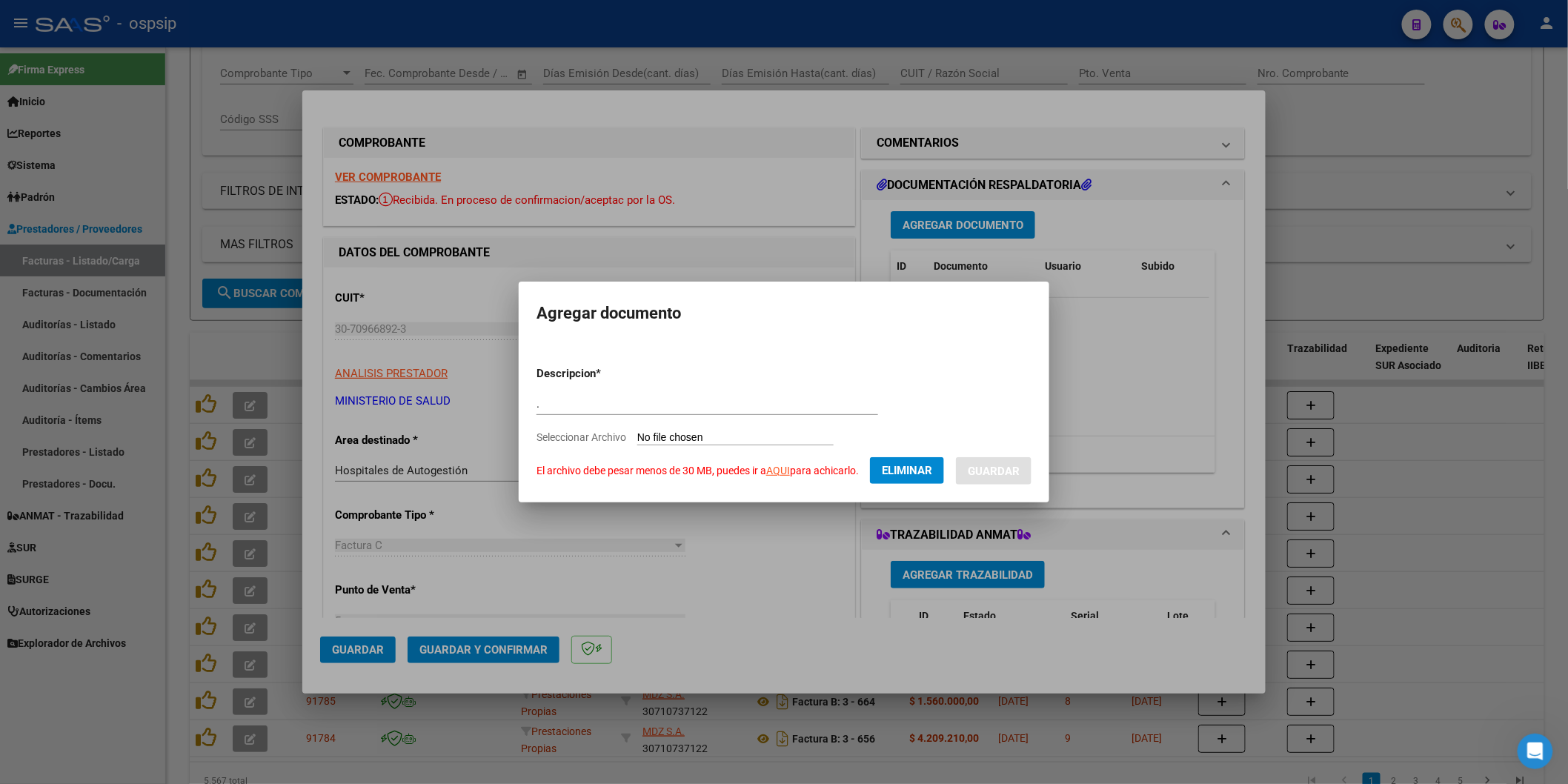
click at [923, 469] on span "Eliminar" at bounding box center [906, 470] width 50 height 13
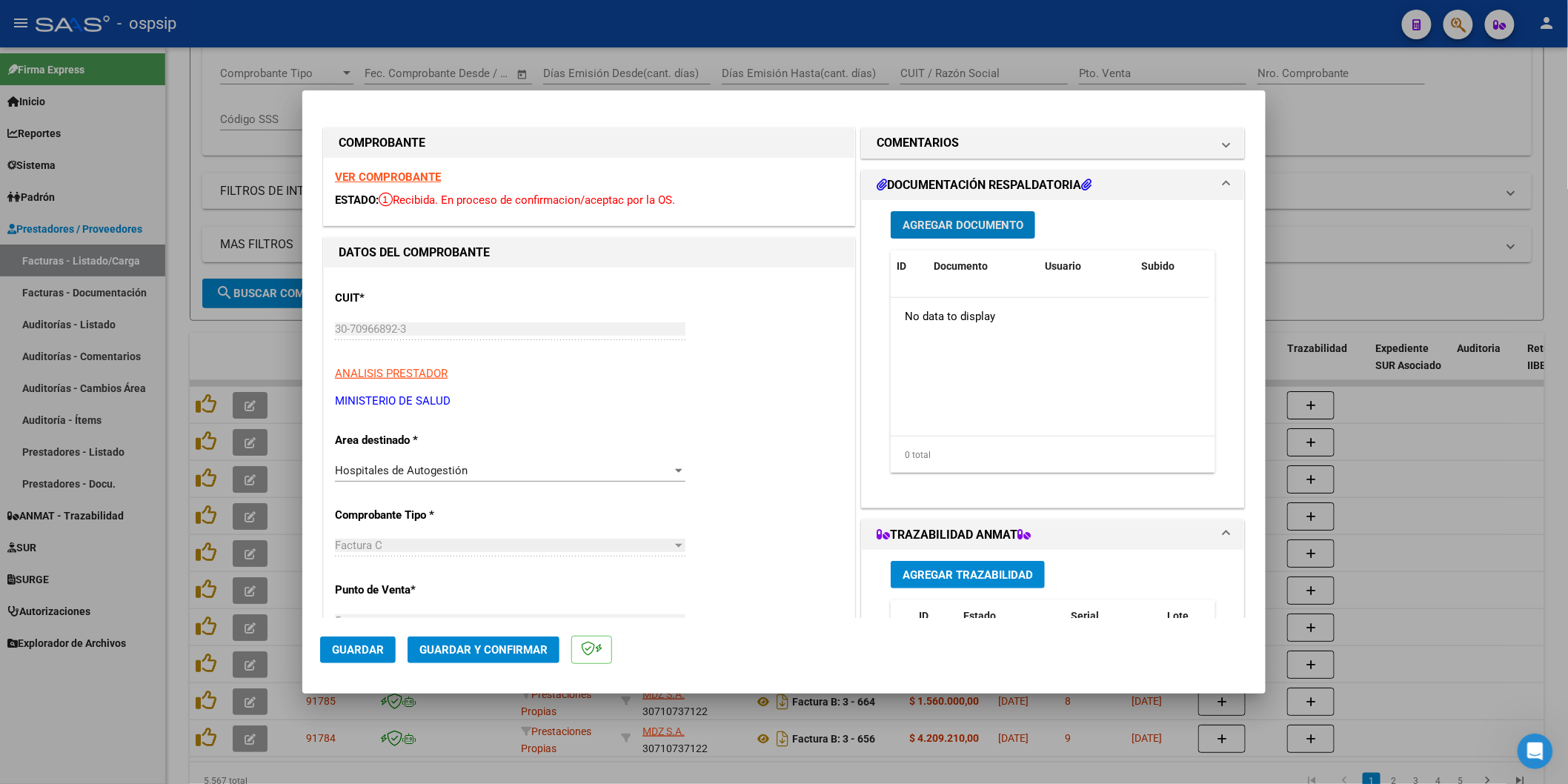
click at [968, 226] on span "Agregar Documento" at bounding box center [963, 225] width 121 height 13
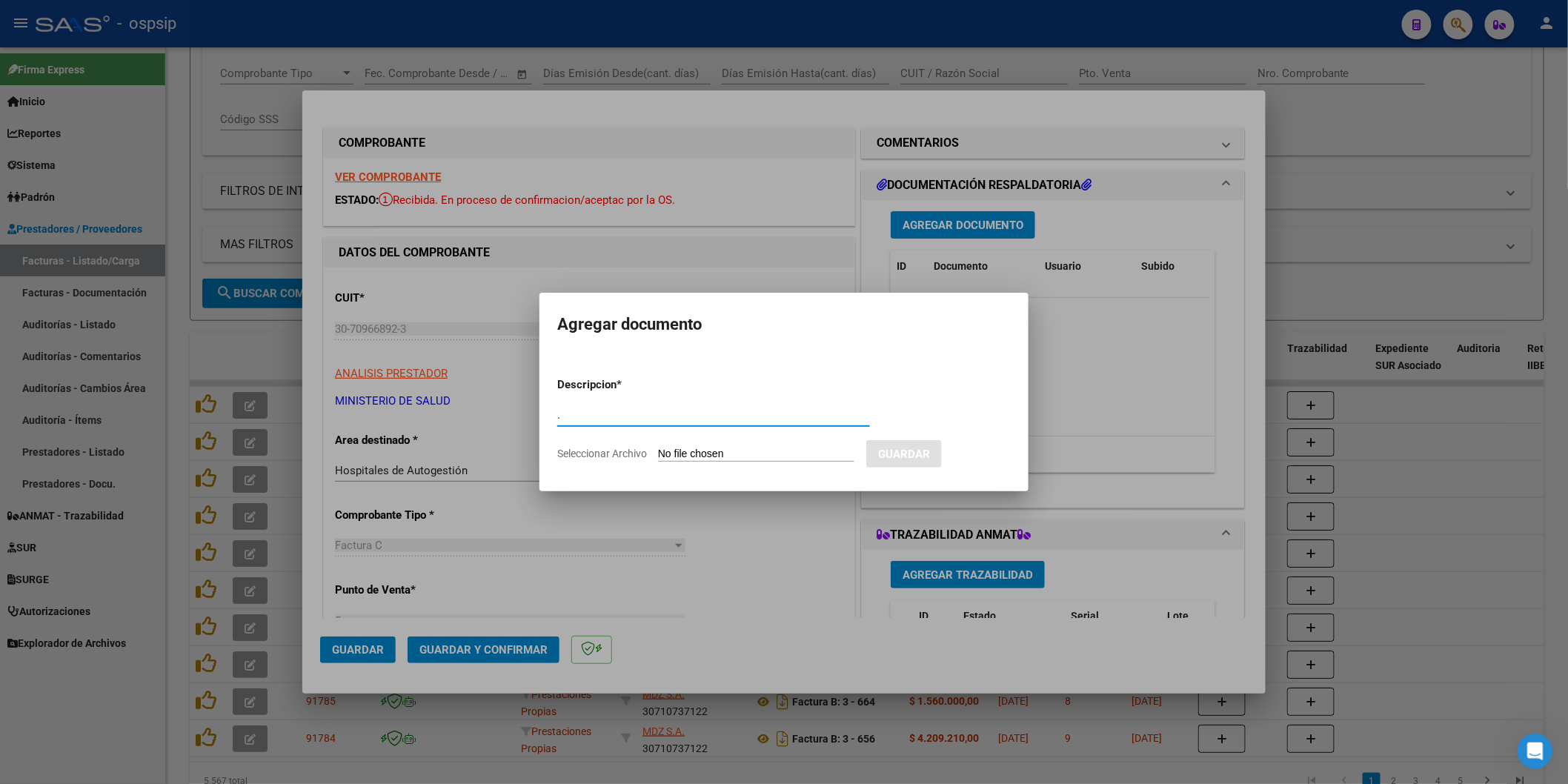
type input "."
click at [694, 448] on input "Seleccionar Archivo" at bounding box center [756, 454] width 196 height 14
type input "C:\fakepath\Documentacion1.rar"
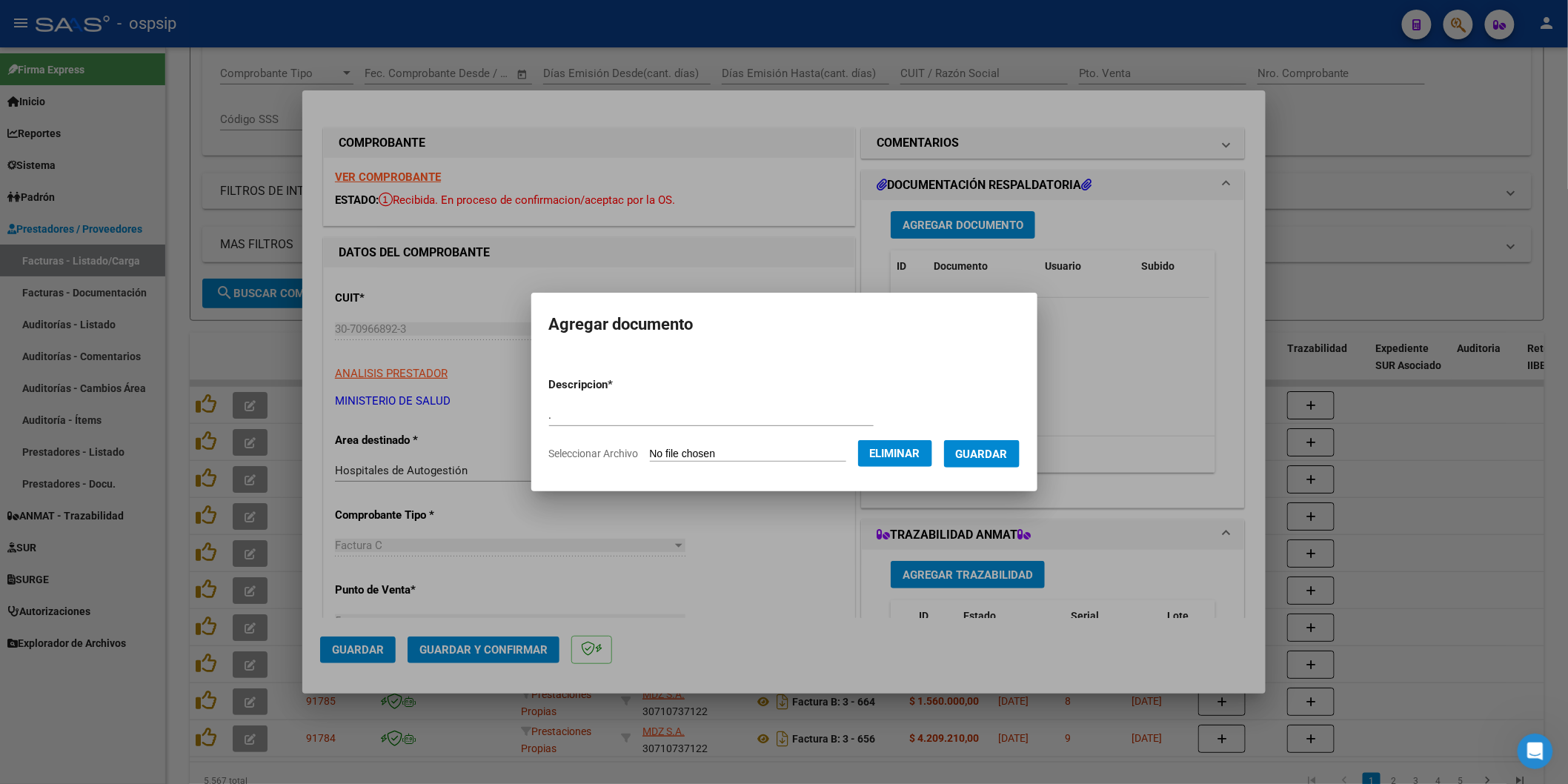
click at [991, 452] on span "Guardar" at bounding box center [981, 454] width 52 height 13
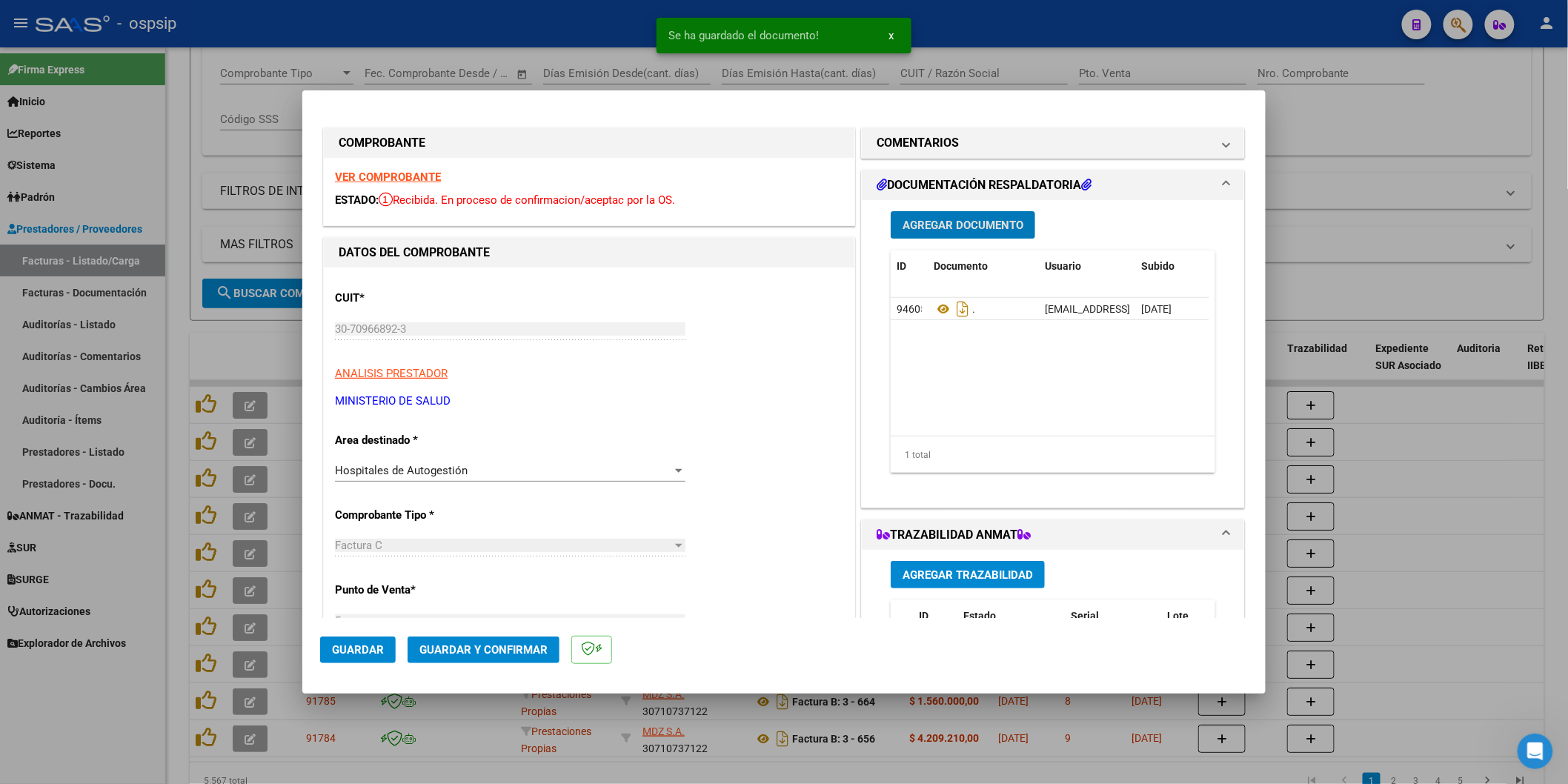
click at [928, 225] on span "Agregar Documento" at bounding box center [963, 225] width 121 height 13
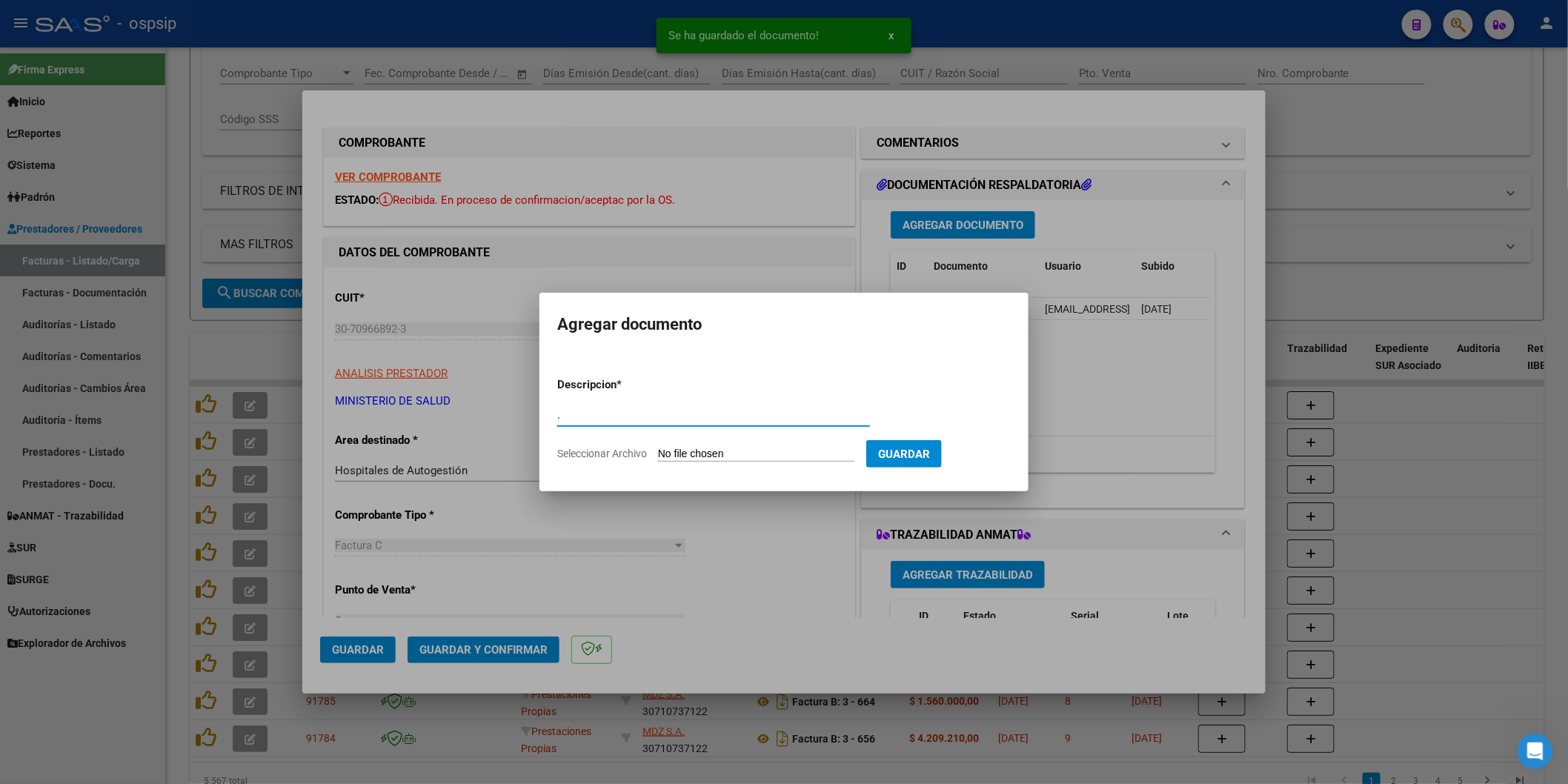
type input "."
click at [717, 446] on form "Descripcion * . Escriba aquí una descripcion Seleccionar Archivo Guardar" at bounding box center [783, 419] width 453 height 108
click at [710, 452] on input "Seleccionar Archivo" at bounding box center [756, 454] width 196 height 14
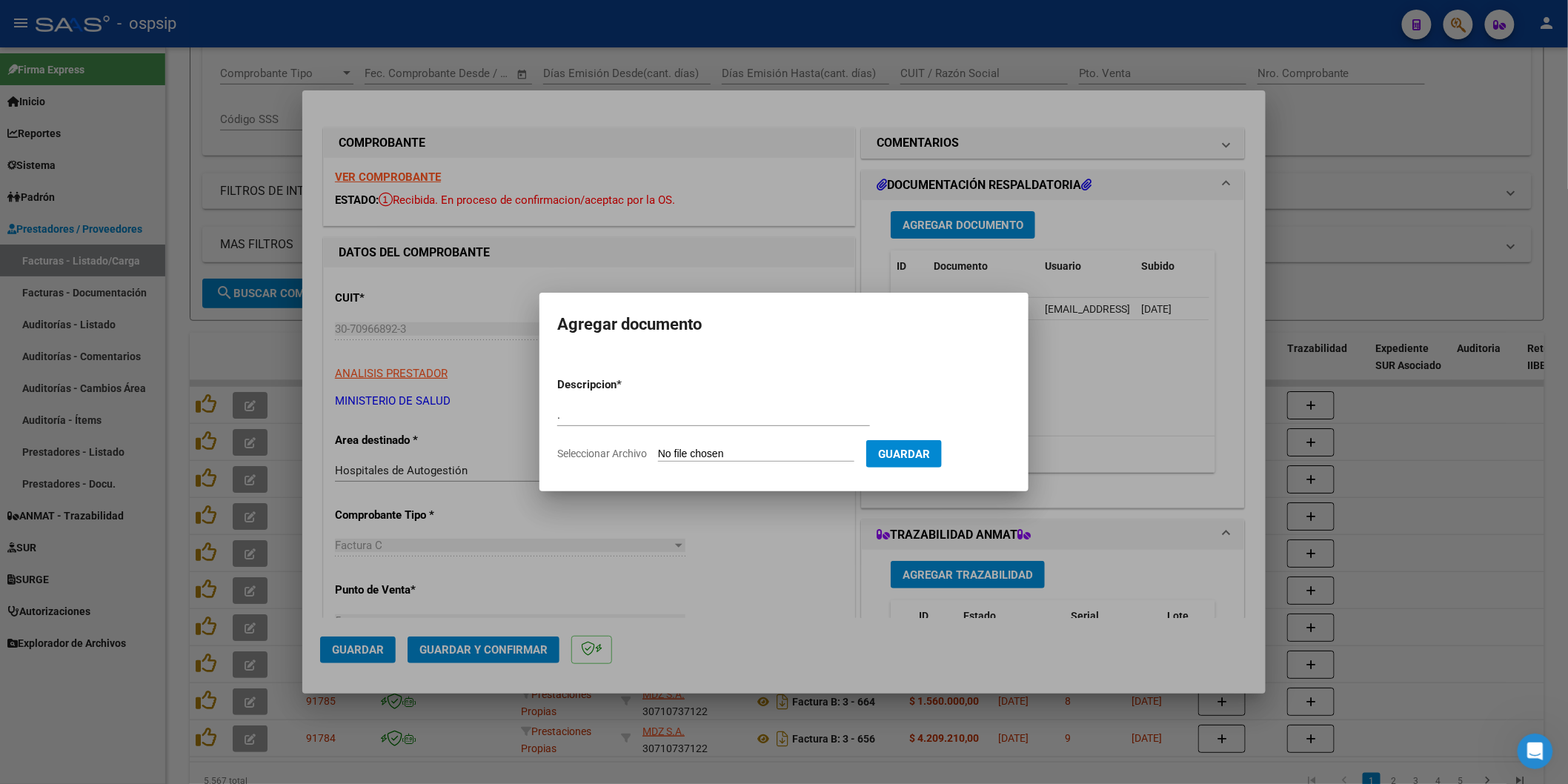
type input "C:\fakepath\Documentacion2.rar"
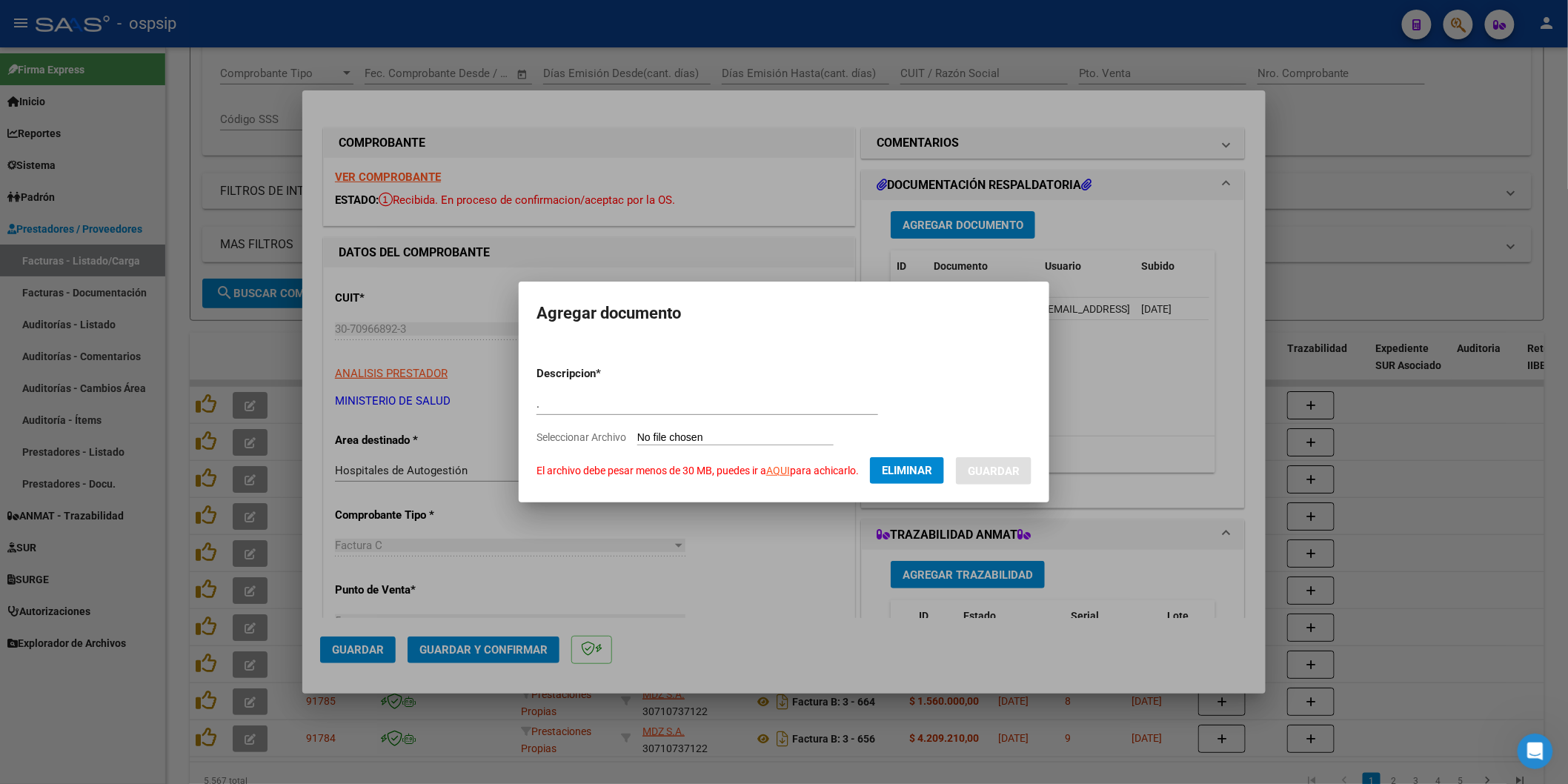
click at [913, 474] on span "Eliminar" at bounding box center [906, 470] width 50 height 13
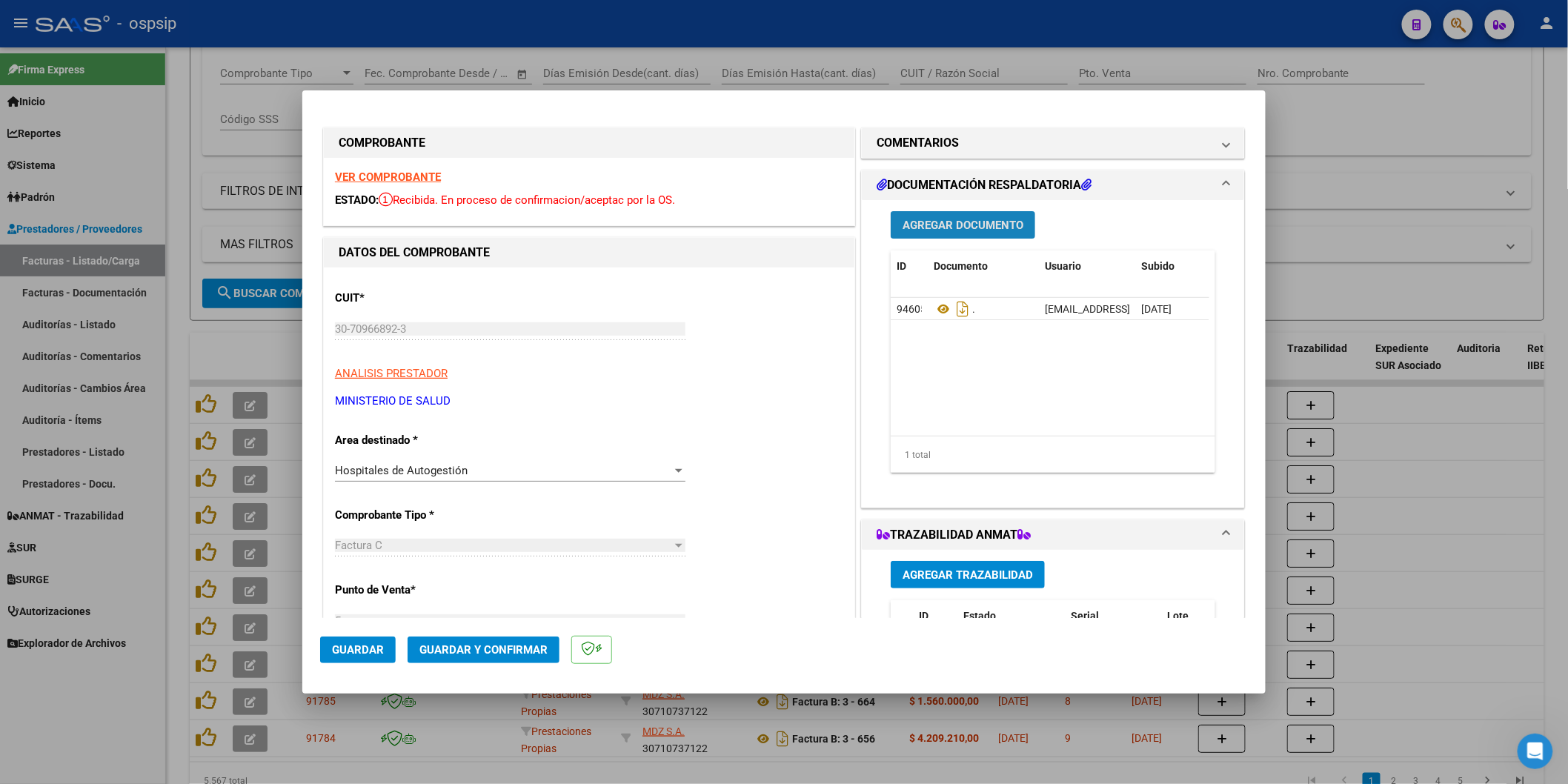
click at [944, 223] on span "Agregar Documento" at bounding box center [963, 225] width 121 height 13
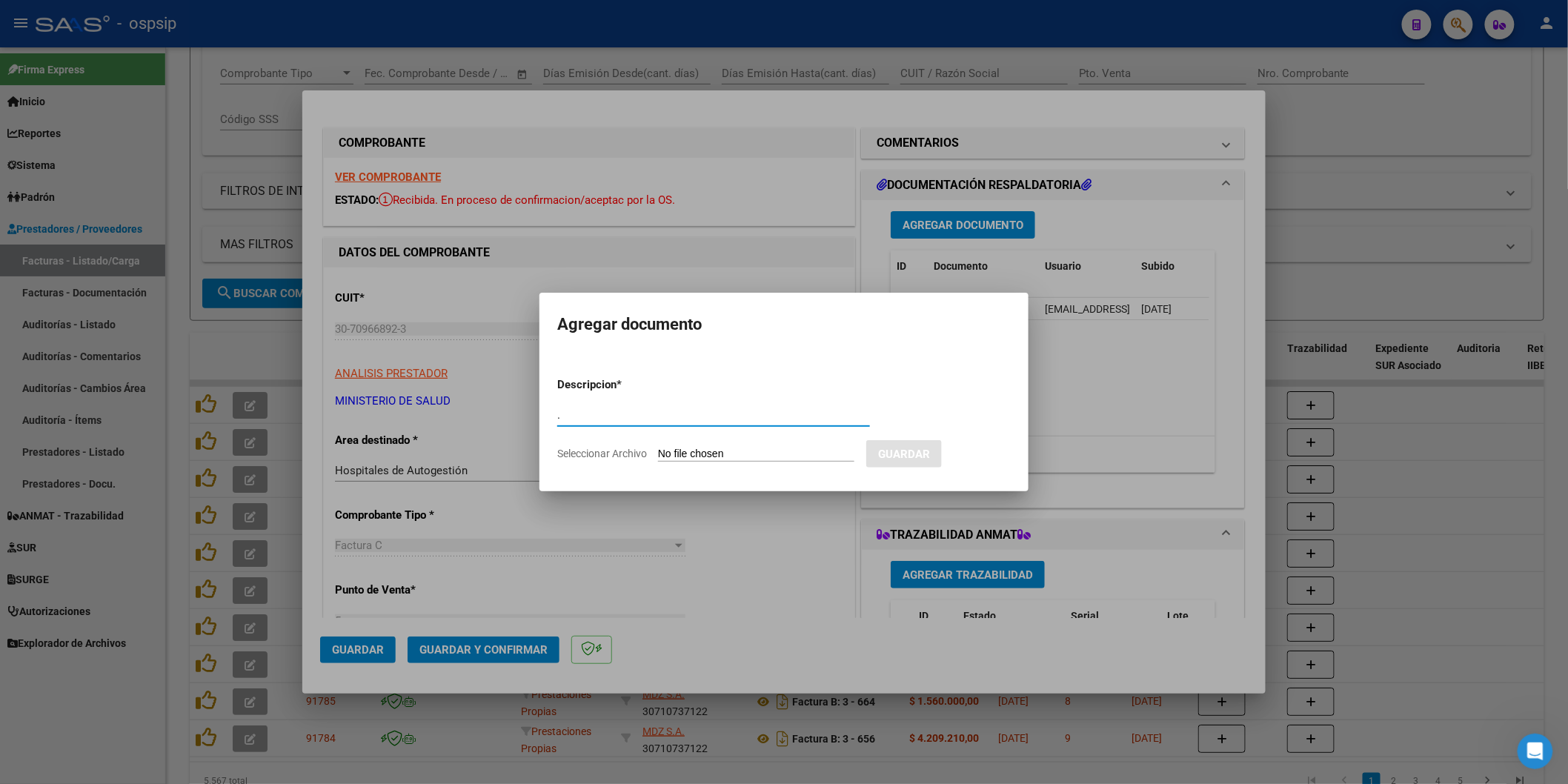
type input "."
click at [743, 448] on input "Seleccionar Archivo" at bounding box center [756, 454] width 196 height 14
type input "C:\fakepath\14- HOSP. NTRA. SRA. DEL CARMEN .pdf"
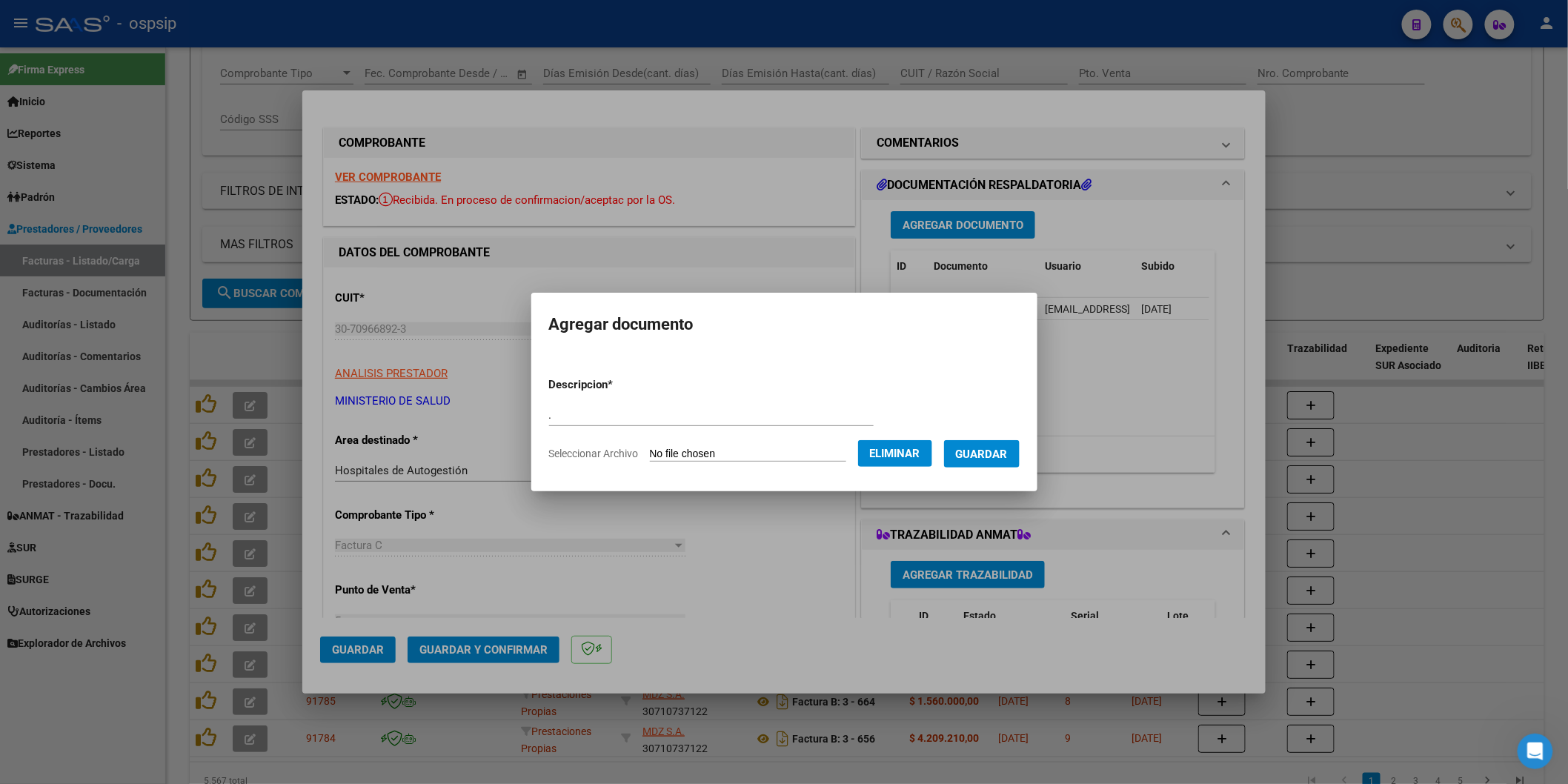
click at [990, 457] on span "Guardar" at bounding box center [981, 454] width 52 height 13
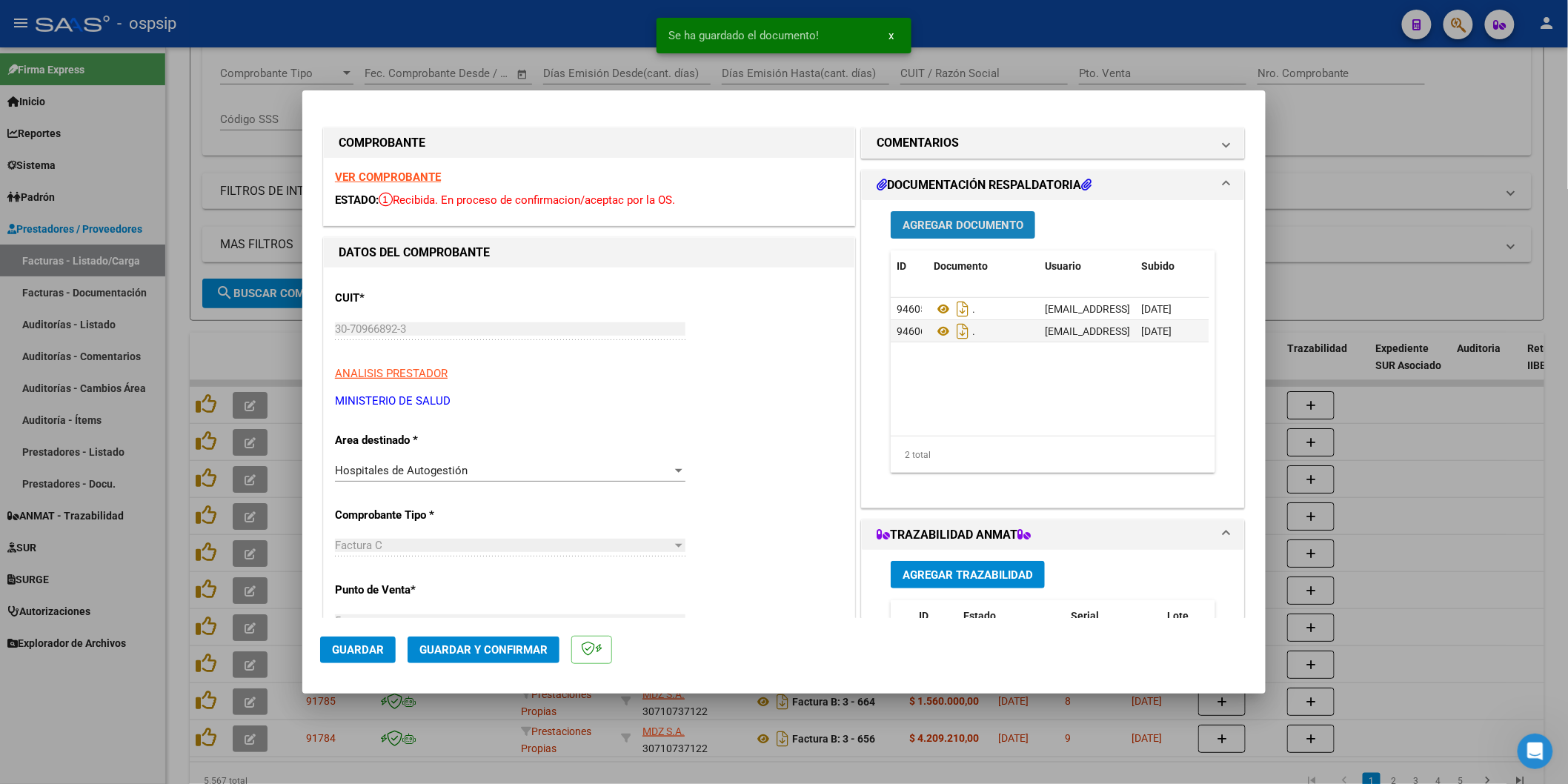
click at [958, 222] on span "Agregar Documento" at bounding box center [963, 225] width 121 height 13
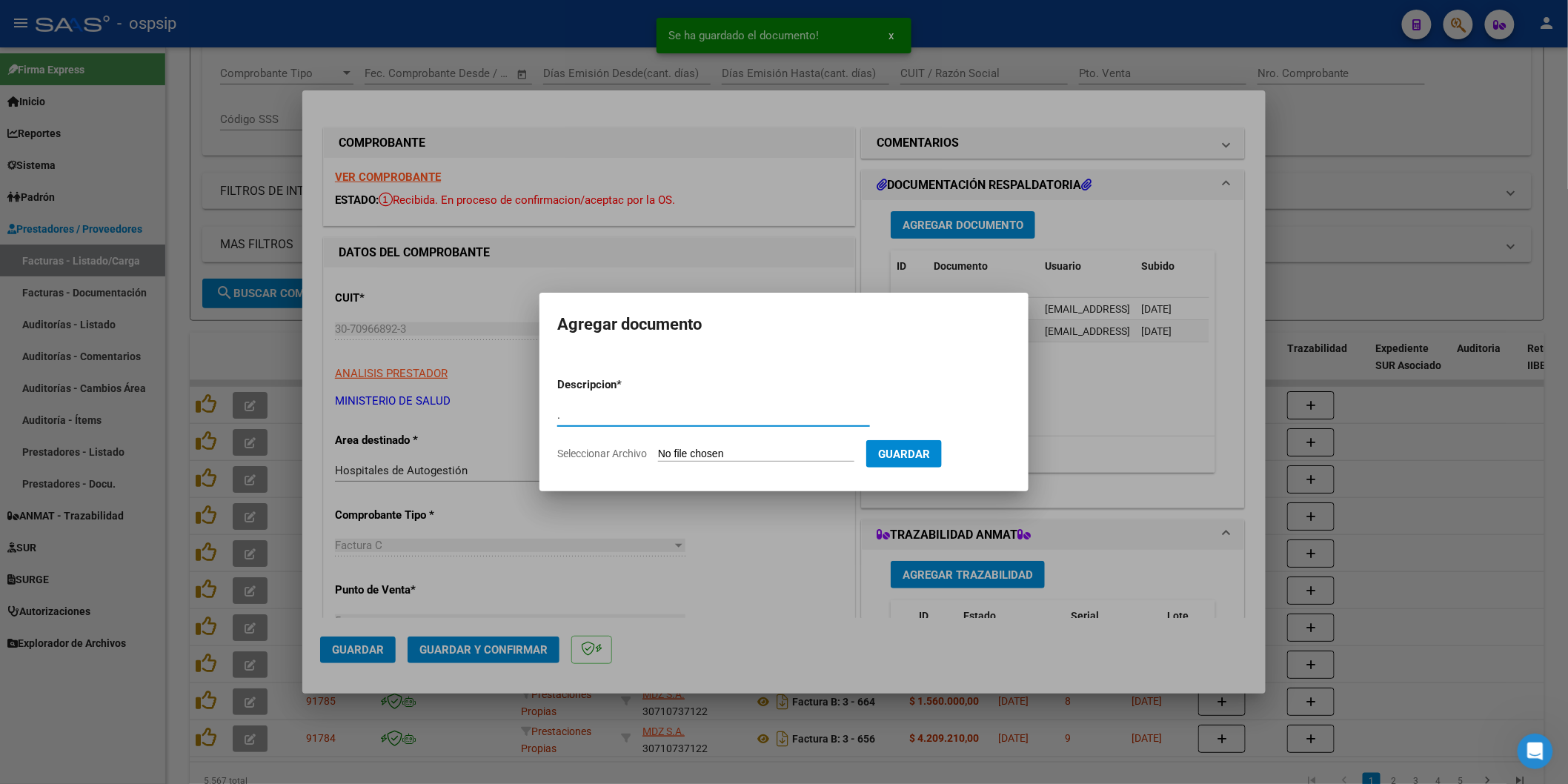
type input "."
click at [683, 447] on app-file-uploader "Seleccionar Archivo" at bounding box center [711, 453] width 309 height 13
click at [684, 450] on input "Seleccionar Archivo" at bounding box center [756, 454] width 196 height 14
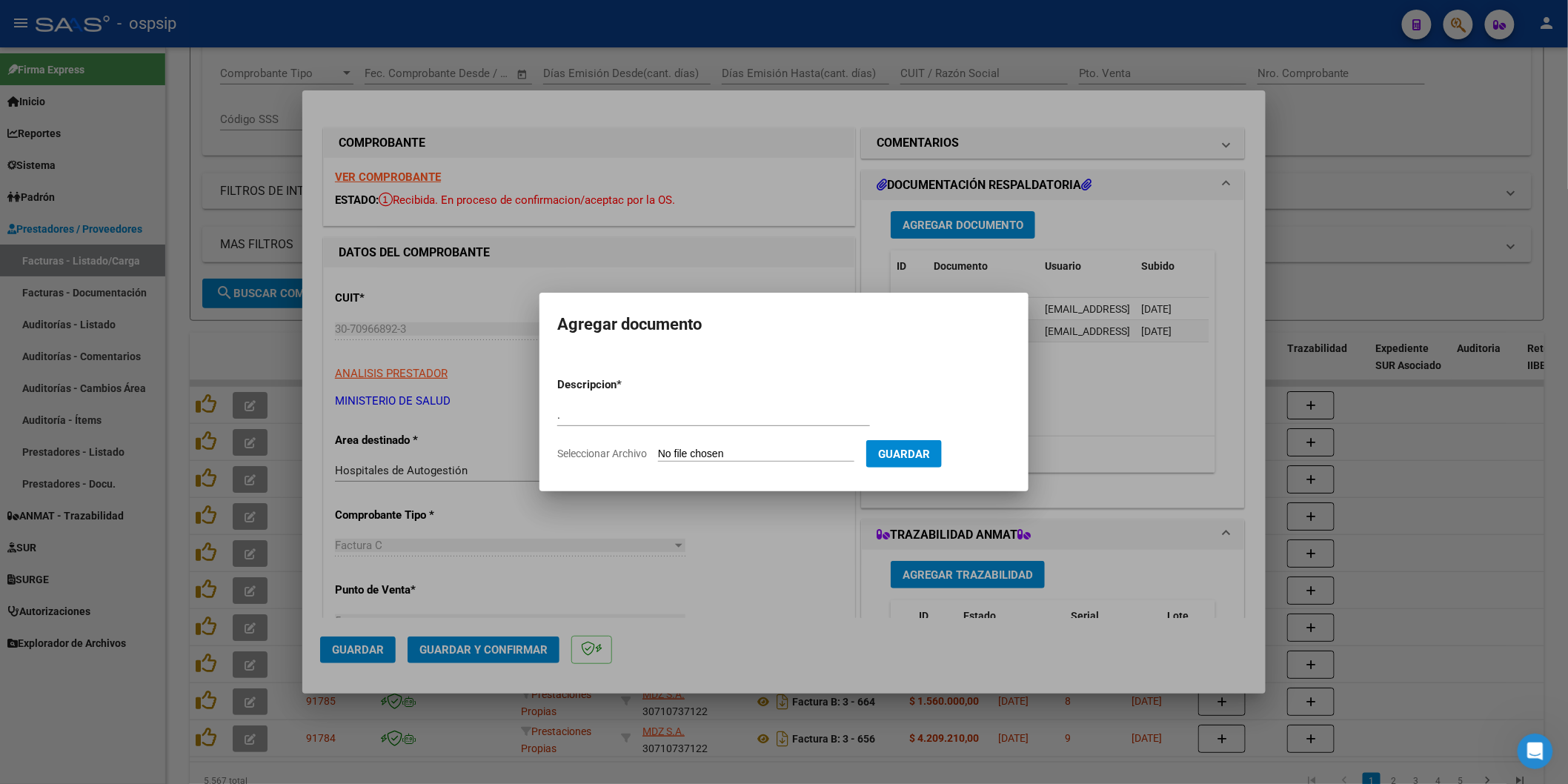
type input "C:\fakepath\15- HOSP. [PERSON_NAME] .pdf"
click at [997, 461] on button "Guardar" at bounding box center [982, 453] width 75 height 27
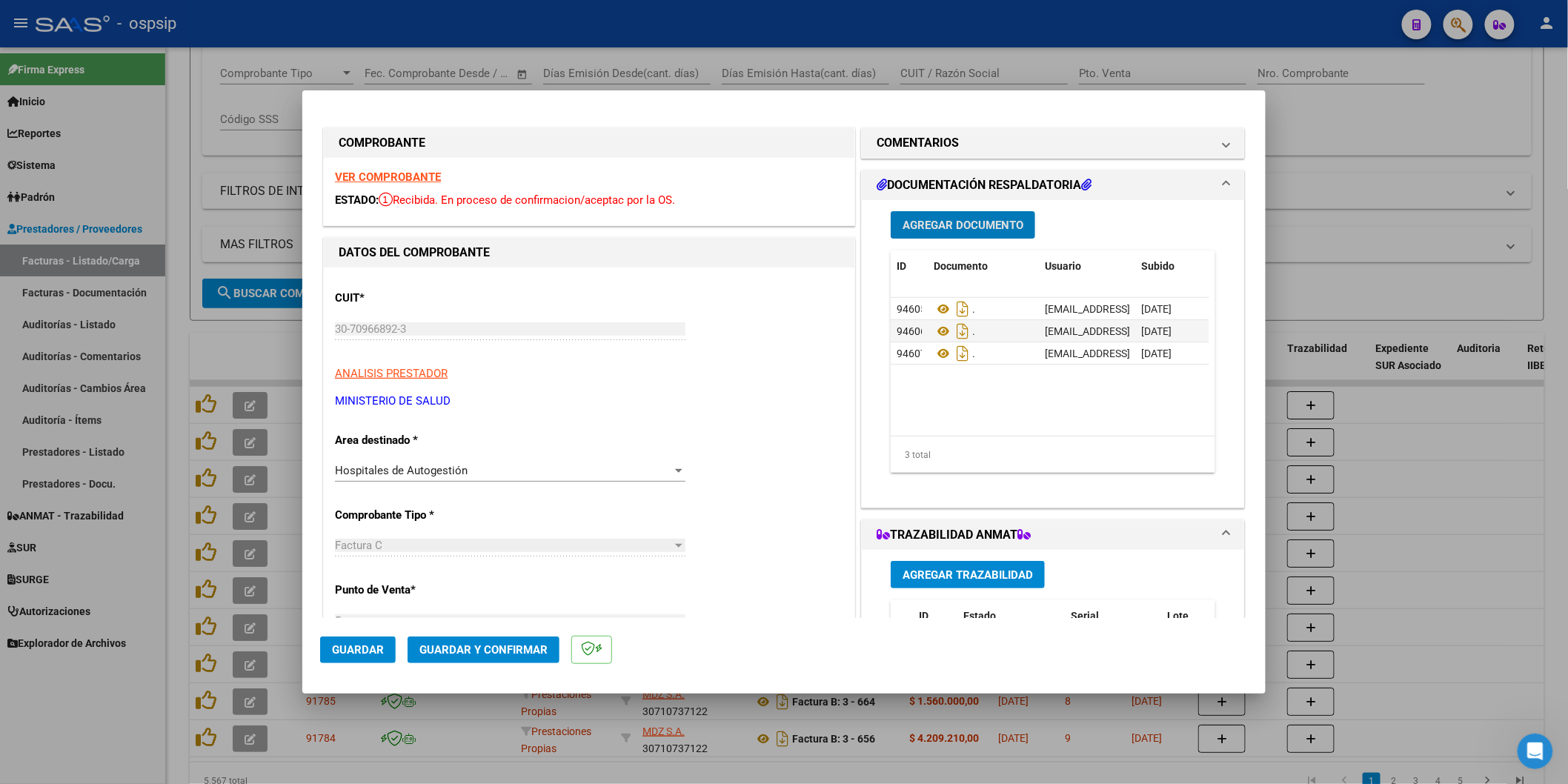
click at [906, 227] on span "Agregar Documento" at bounding box center [963, 225] width 121 height 13
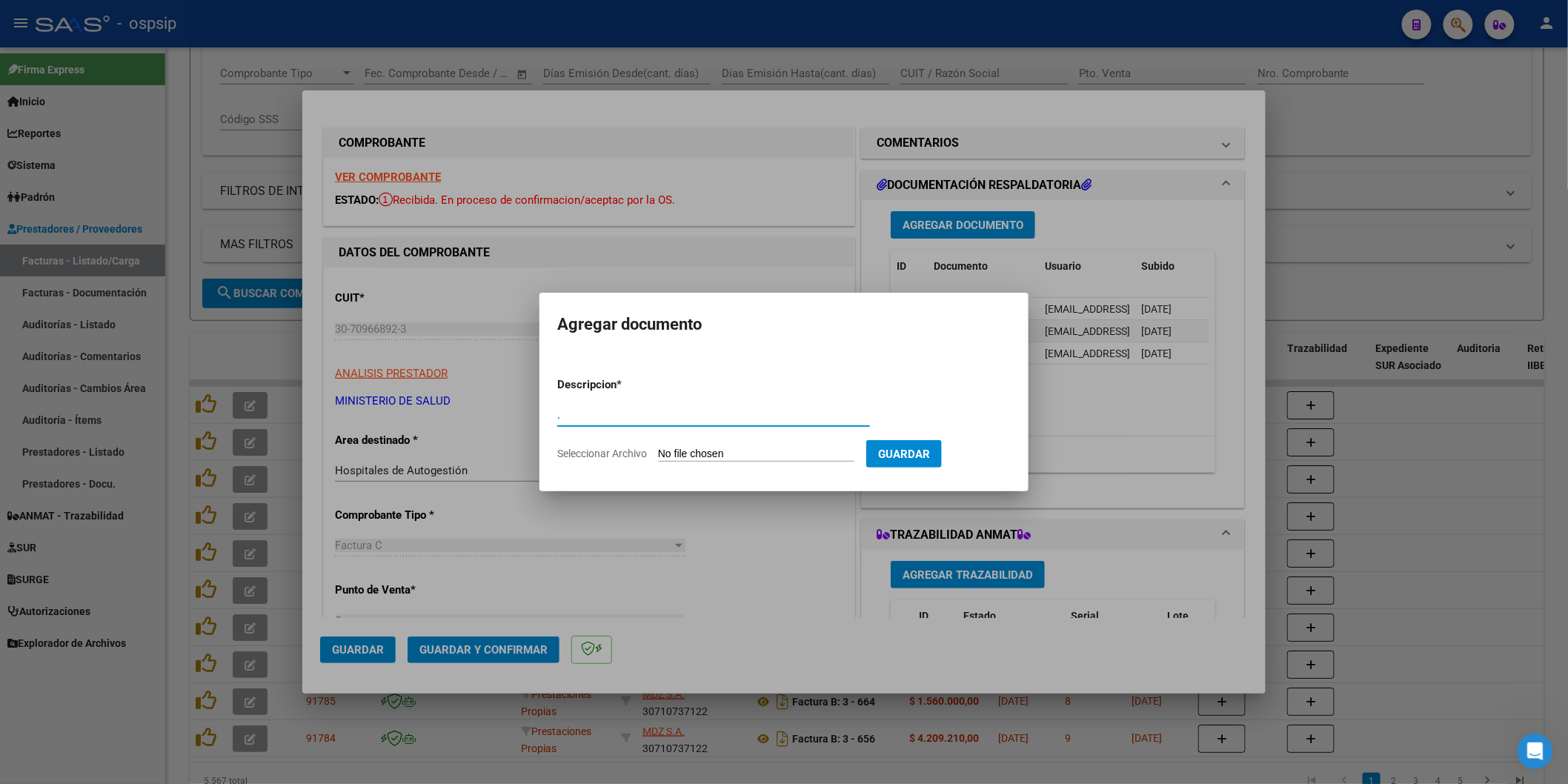
type input "."
click at [749, 449] on input "Seleccionar Archivo" at bounding box center [756, 454] width 196 height 14
type input "C:\fakepath\16- SAME .pdf"
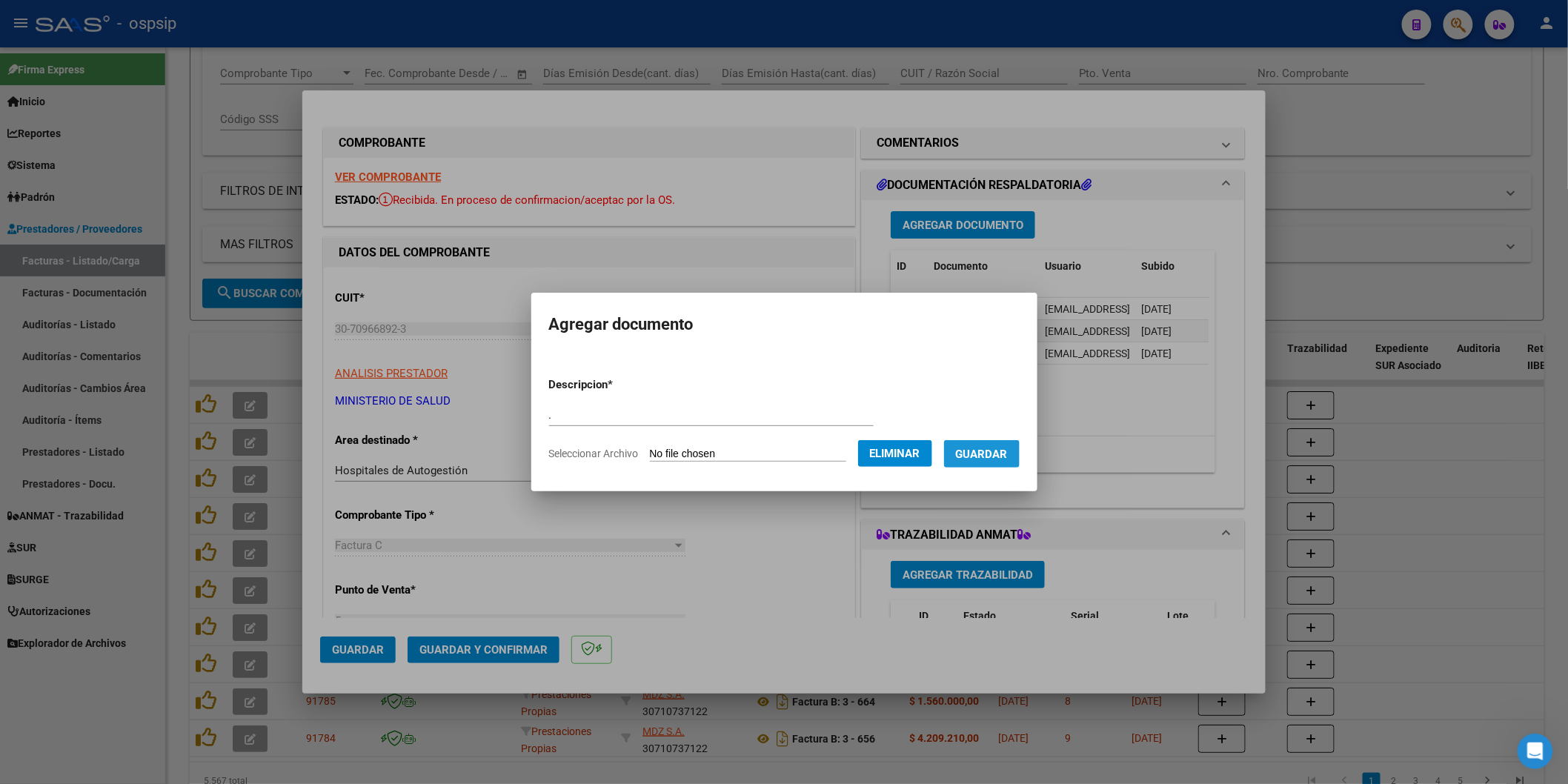
click at [974, 454] on span "Guardar" at bounding box center [981, 454] width 52 height 13
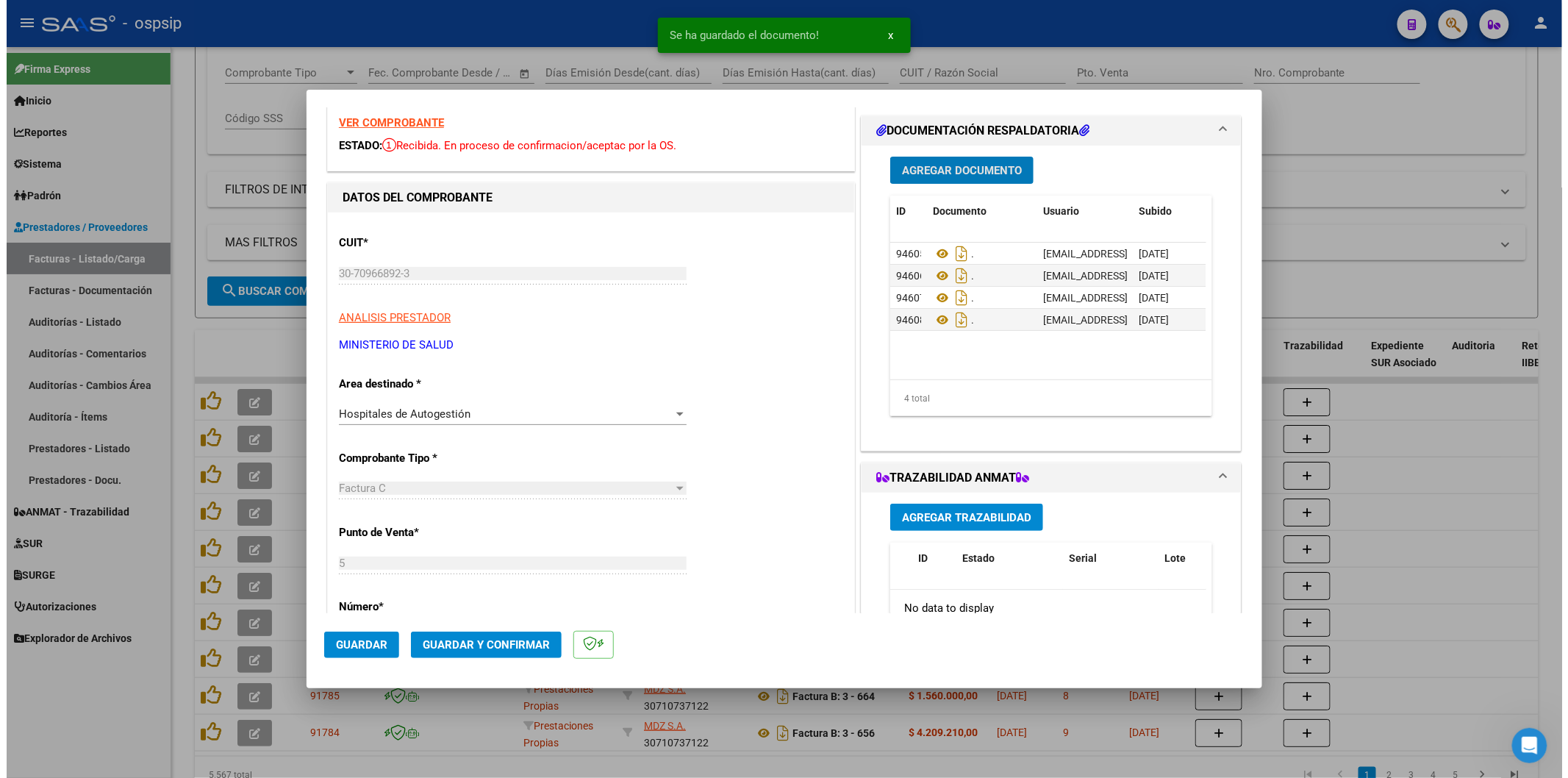
scroll to position [0, 0]
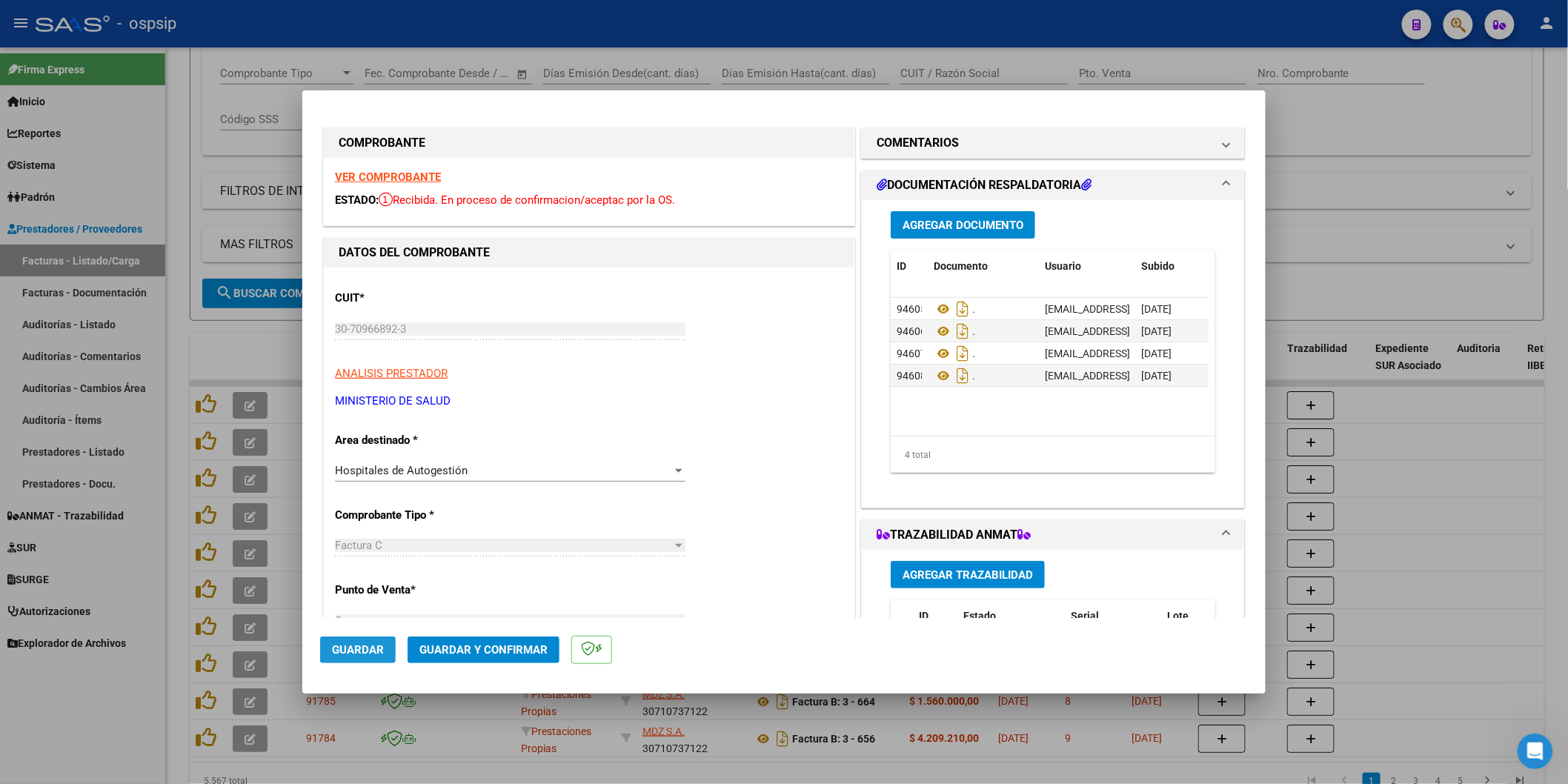
click at [329, 654] on button "Guardar" at bounding box center [358, 649] width 75 height 26
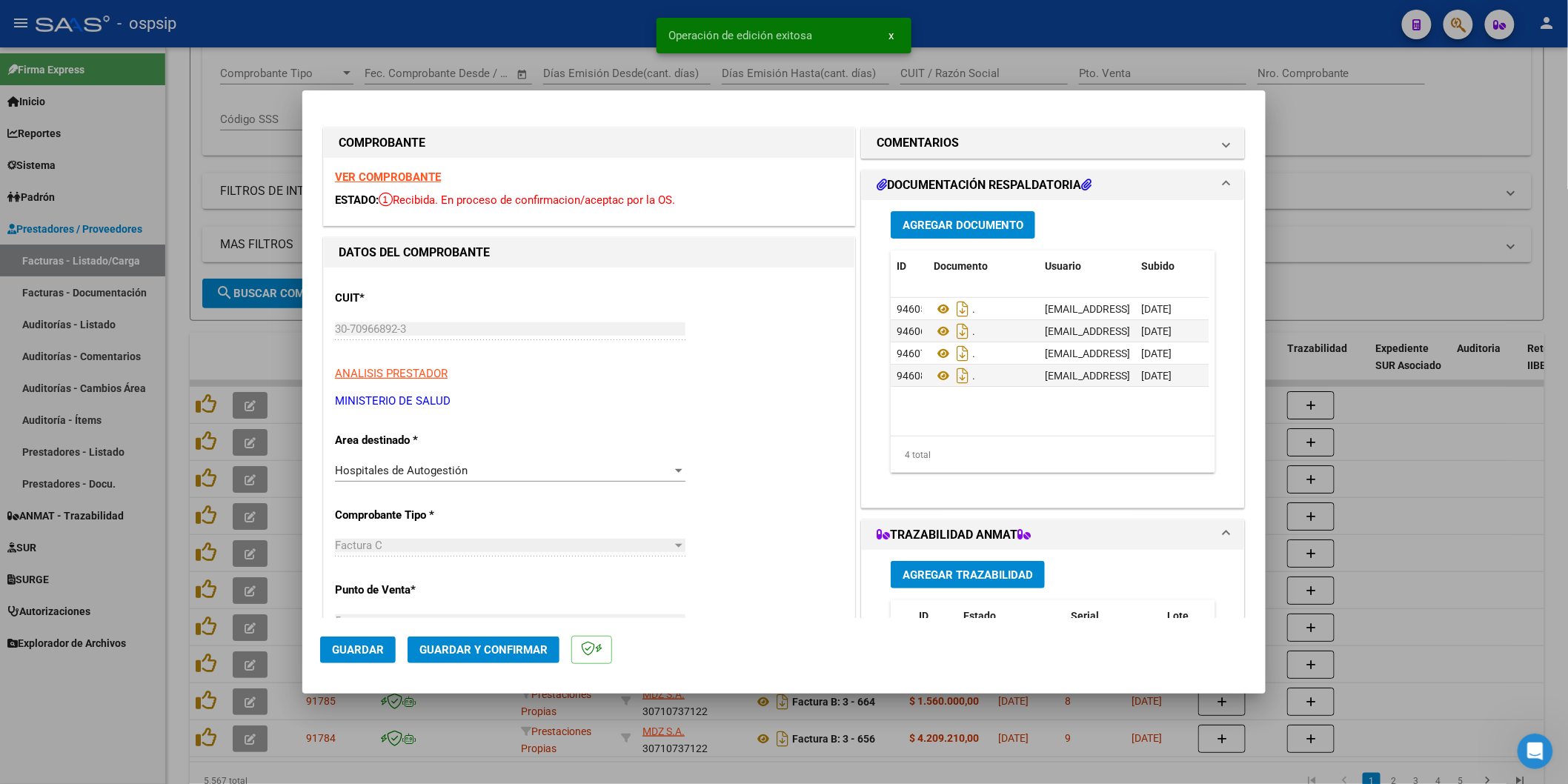
type input "$ 0,00"
